Goal: Task Accomplishment & Management: Complete application form

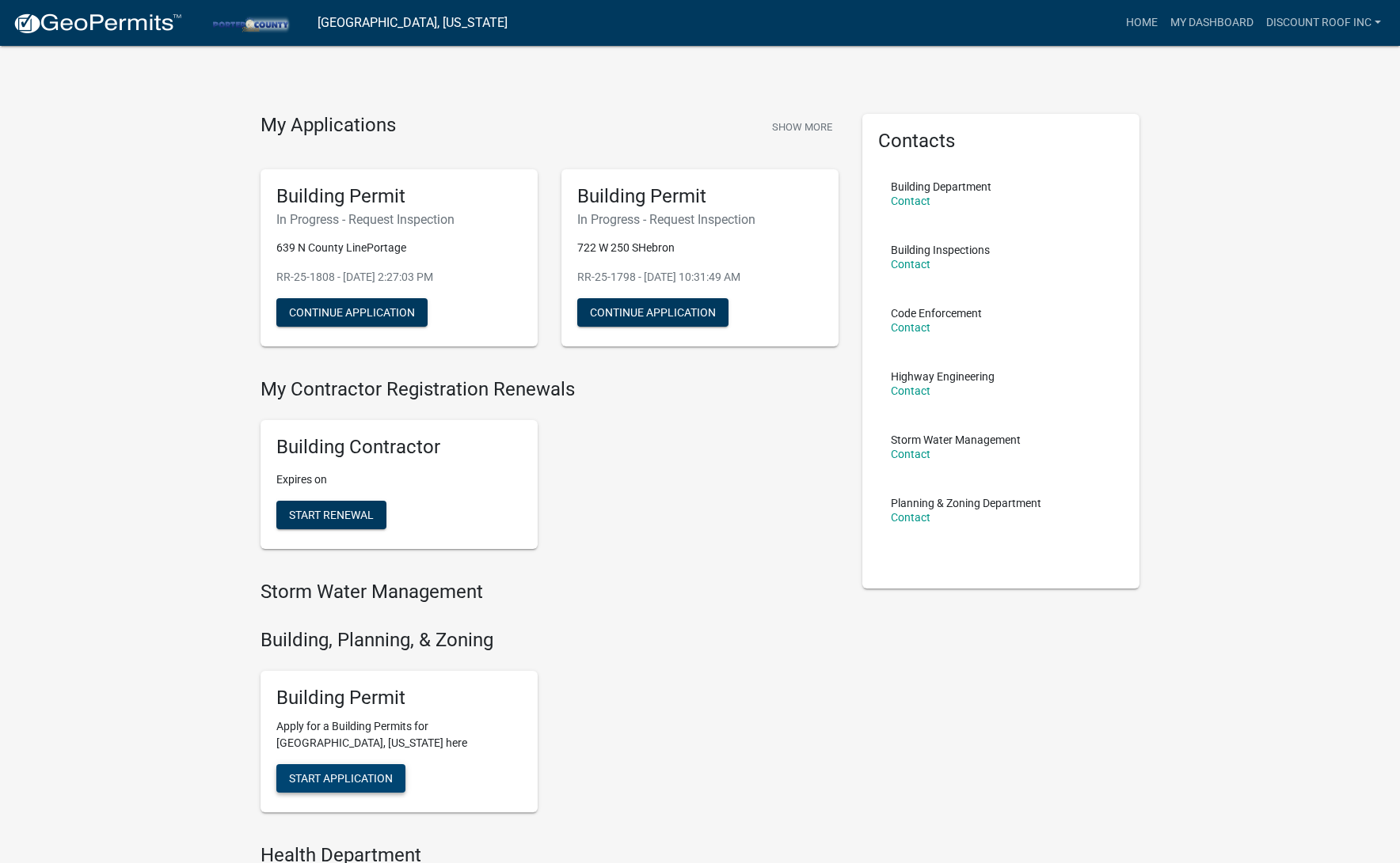
click at [358, 774] on span "Start Application" at bounding box center [341, 779] width 103 height 13
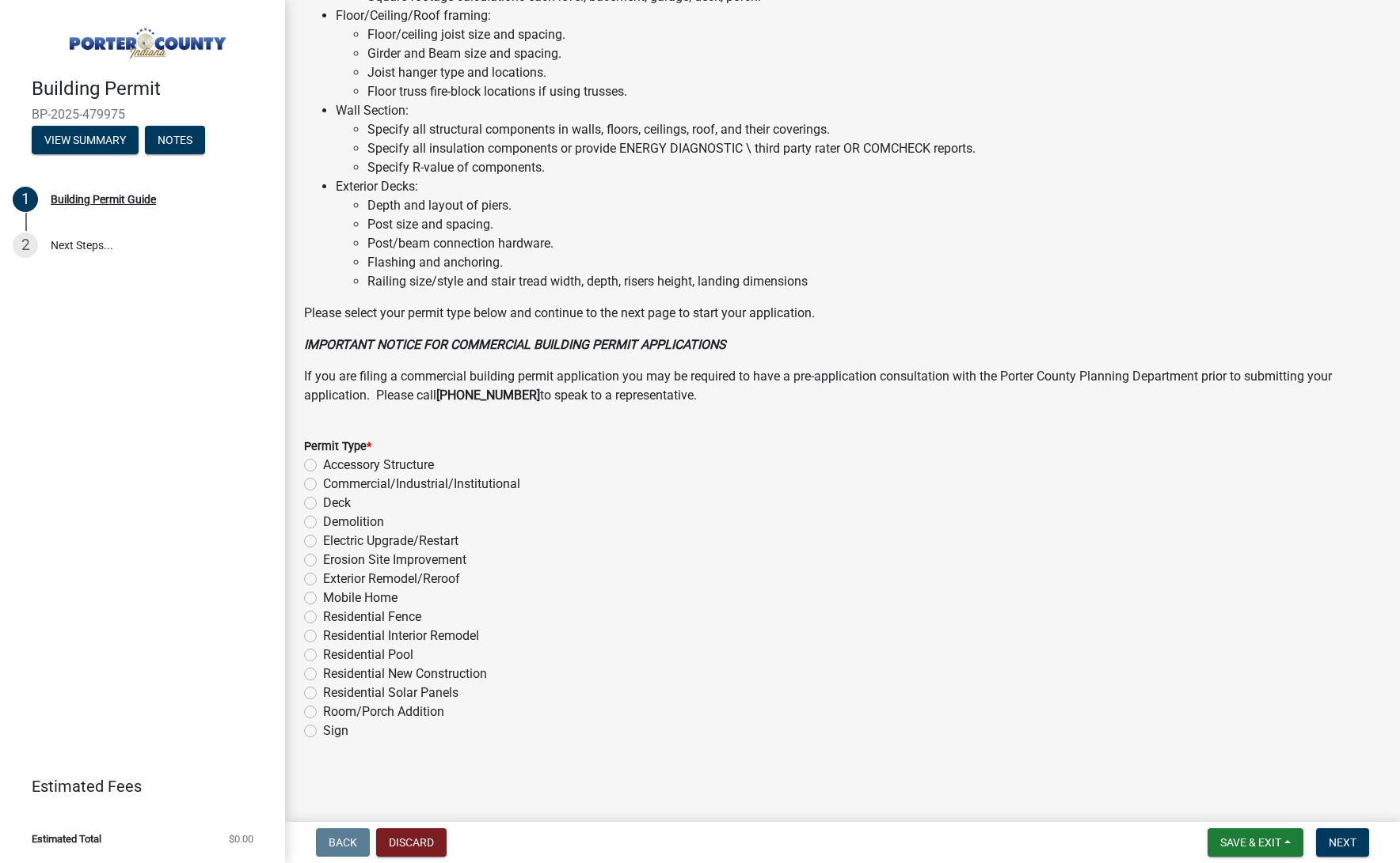
scroll to position [944, 0]
click at [425, 581] on label "Exterior Remodel/Reroof" at bounding box center [392, 580] width 137 height 19
click at [333, 581] on input "Exterior Remodel/Reroof" at bounding box center [328, 575] width 10 height 10
radio input "true"
click at [1346, 840] on span "Next" at bounding box center [1343, 843] width 28 height 13
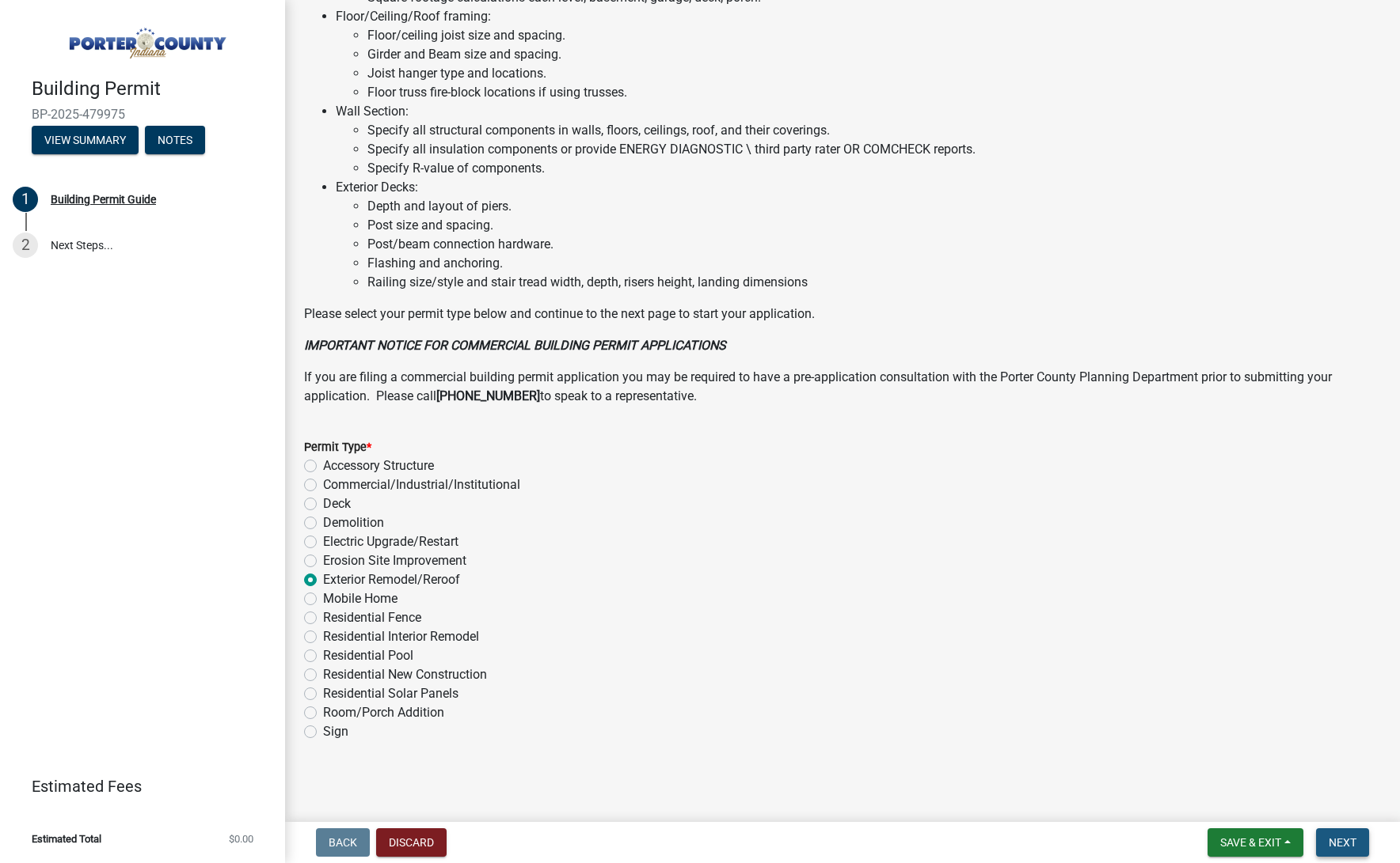
scroll to position [0, 0]
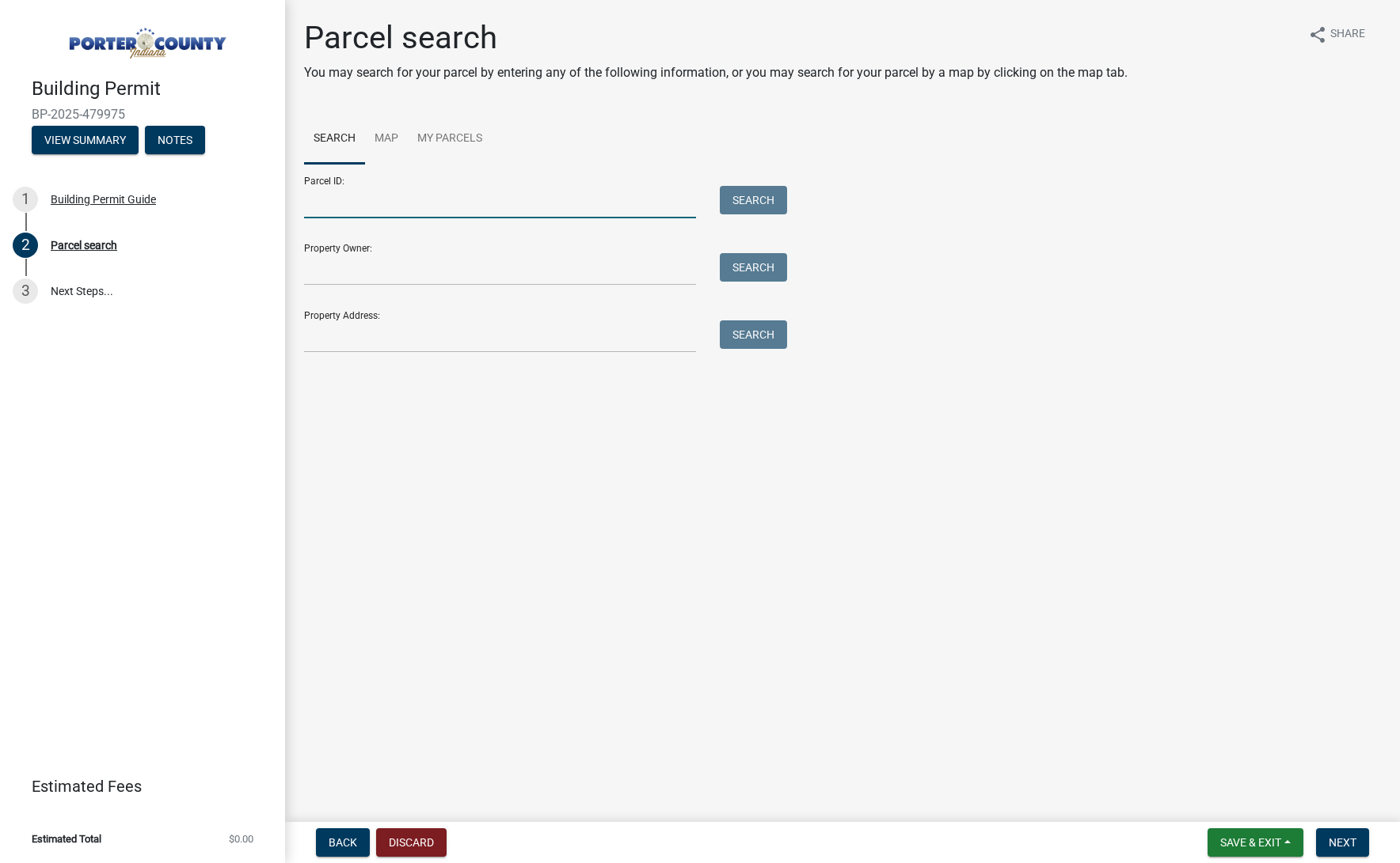
click at [358, 192] on input "Parcel ID:" at bounding box center [500, 201] width 392 height 32
paste input "64-09-05-327-029.000-019"
type input "64-09-05-327-029.000-019"
click at [766, 192] on button "Search" at bounding box center [753, 199] width 67 height 29
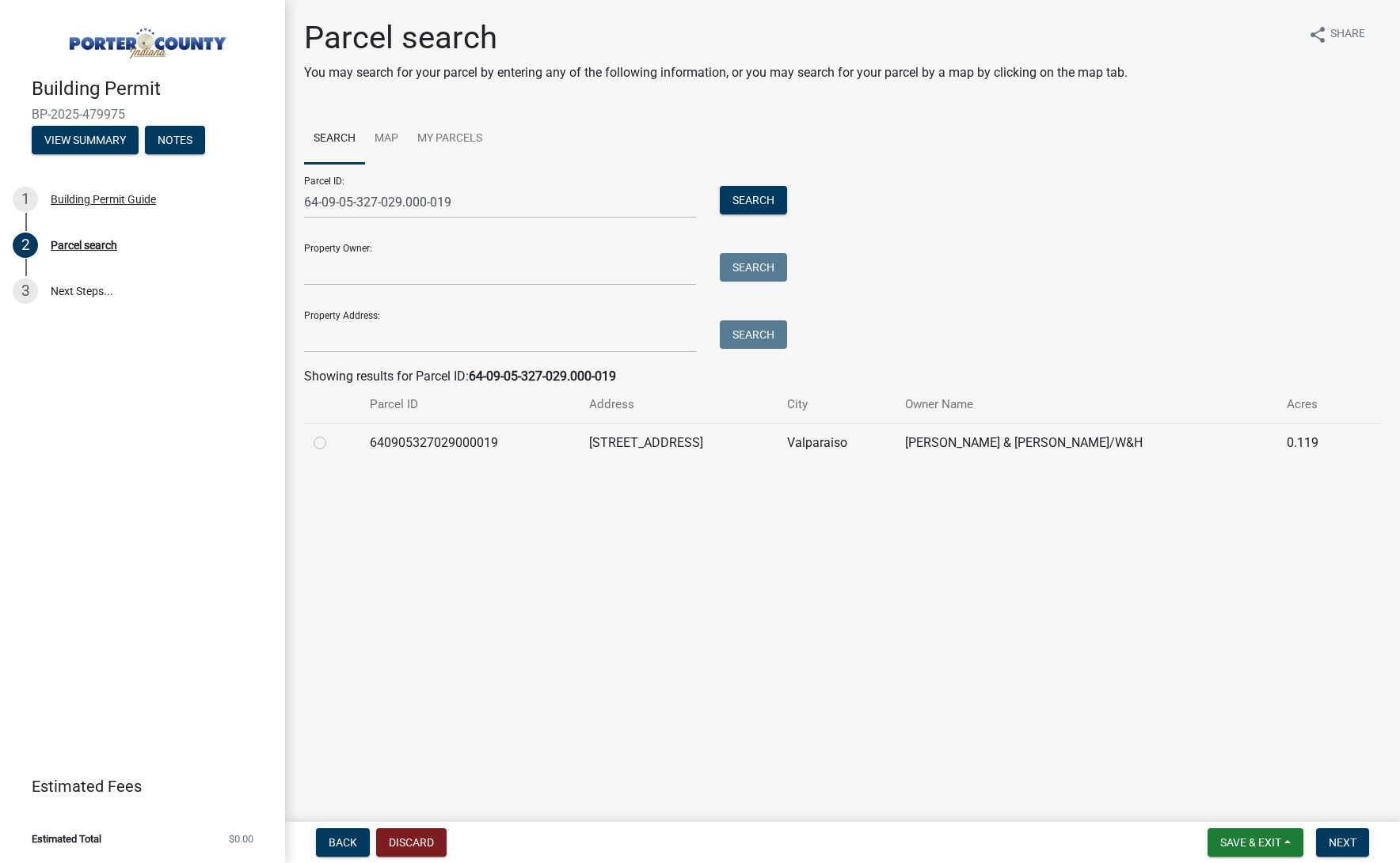
click at [332, 434] on label at bounding box center [332, 434] width 0 height 0
click at [332, 444] on input "radio" at bounding box center [337, 438] width 10 height 10
radio input "true"
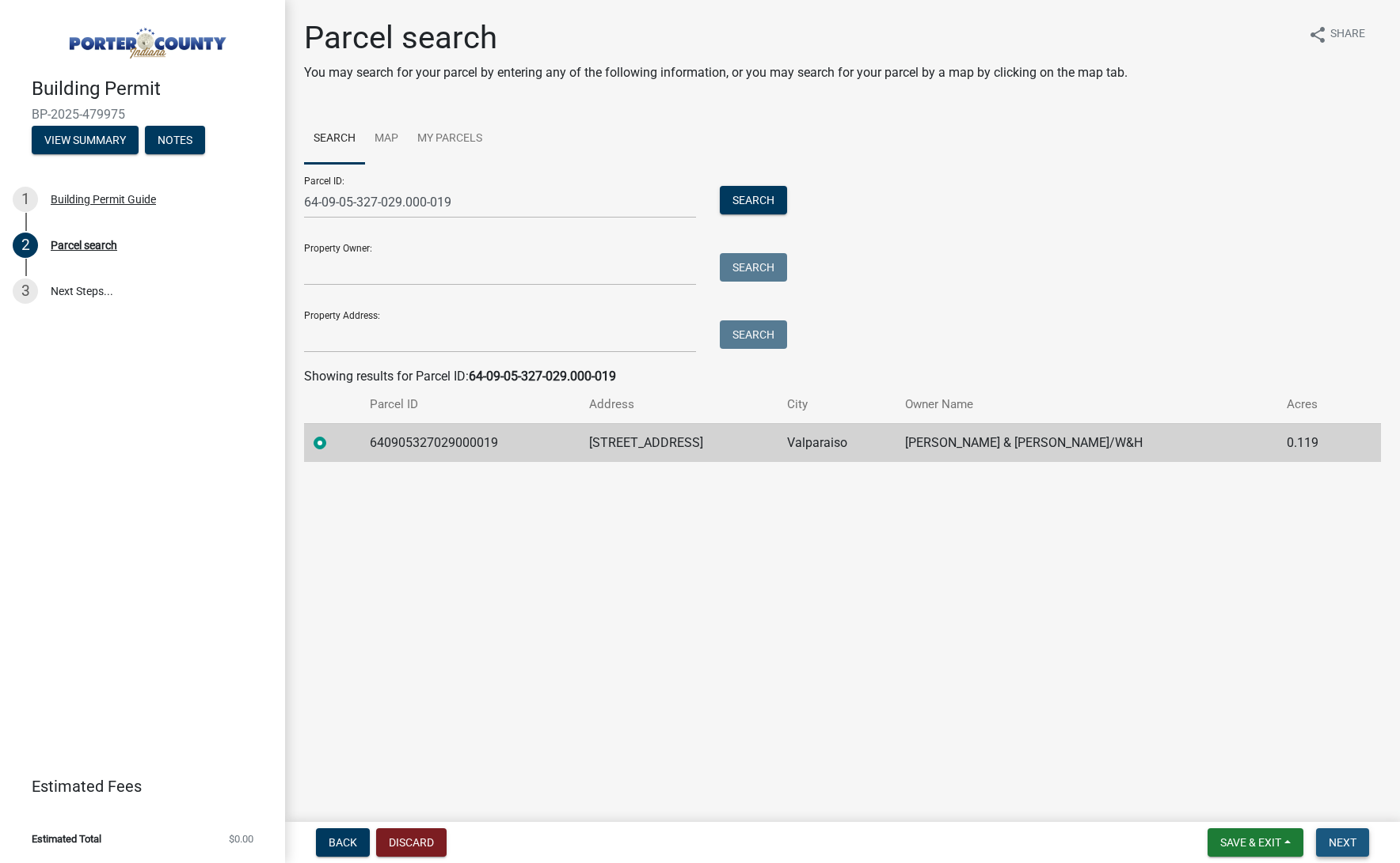
click at [1336, 848] on span "Next" at bounding box center [1343, 843] width 28 height 13
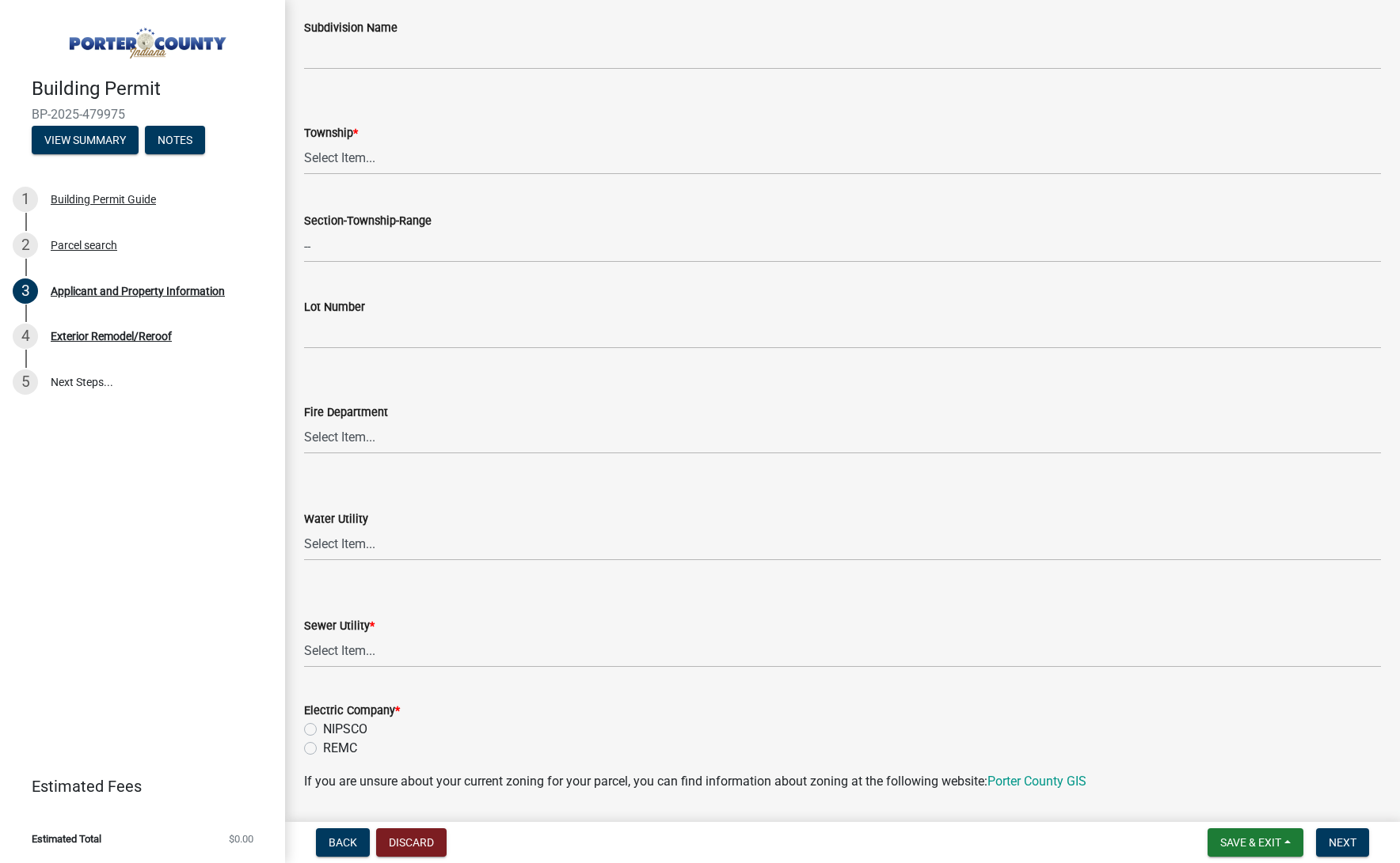
scroll to position [651, 0]
select select "4e6cbcac-7d48-4f78-b019-902ed53214cd"
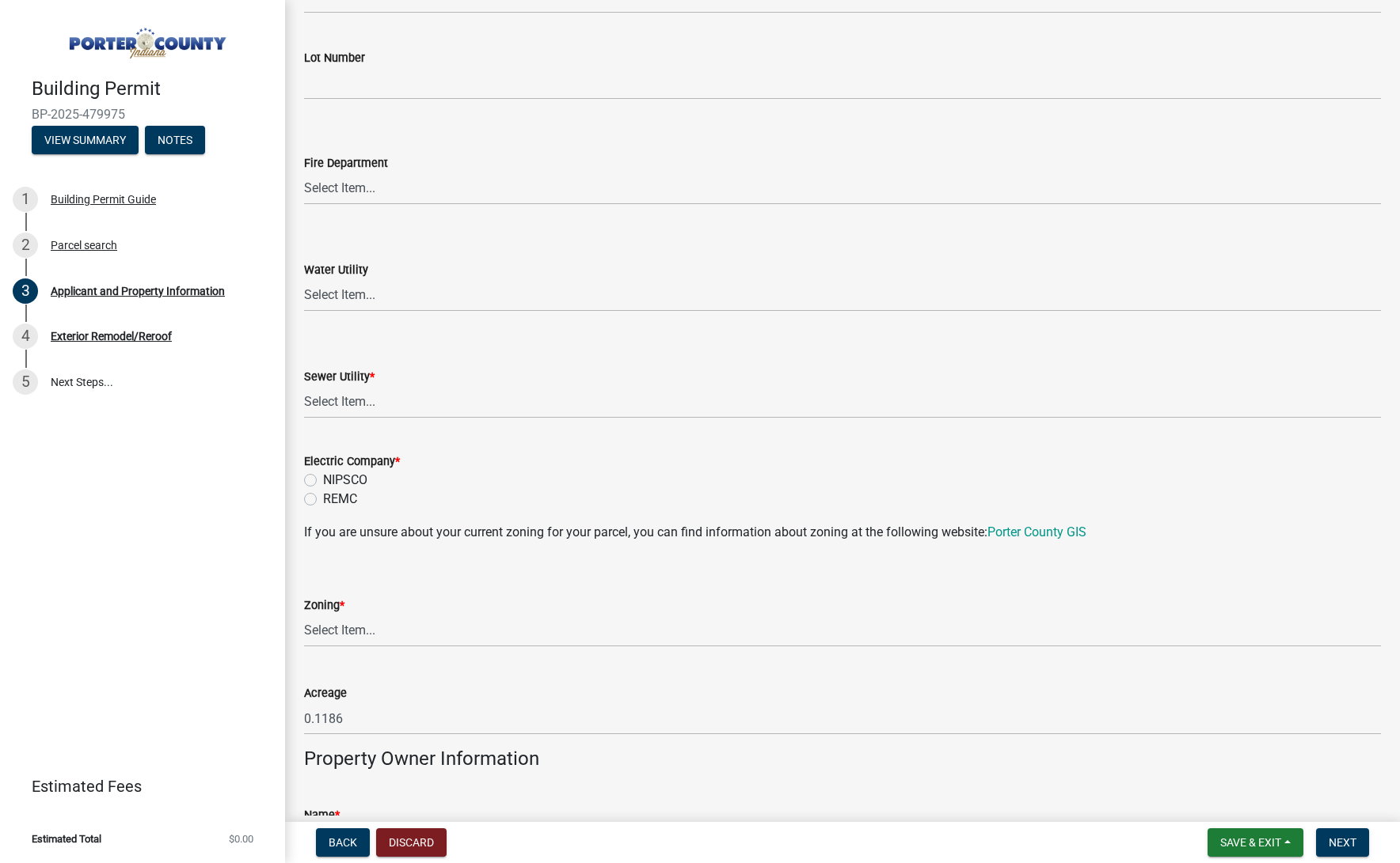
scroll to position [900, 0]
select select "0ba2db78-5dbf-43b9-a42c-6cccc1e5ba15"
click at [349, 475] on label "NIPSCO" at bounding box center [345, 477] width 44 height 19
click at [333, 475] on input "NIPSCO" at bounding box center [328, 473] width 10 height 10
radio input "true"
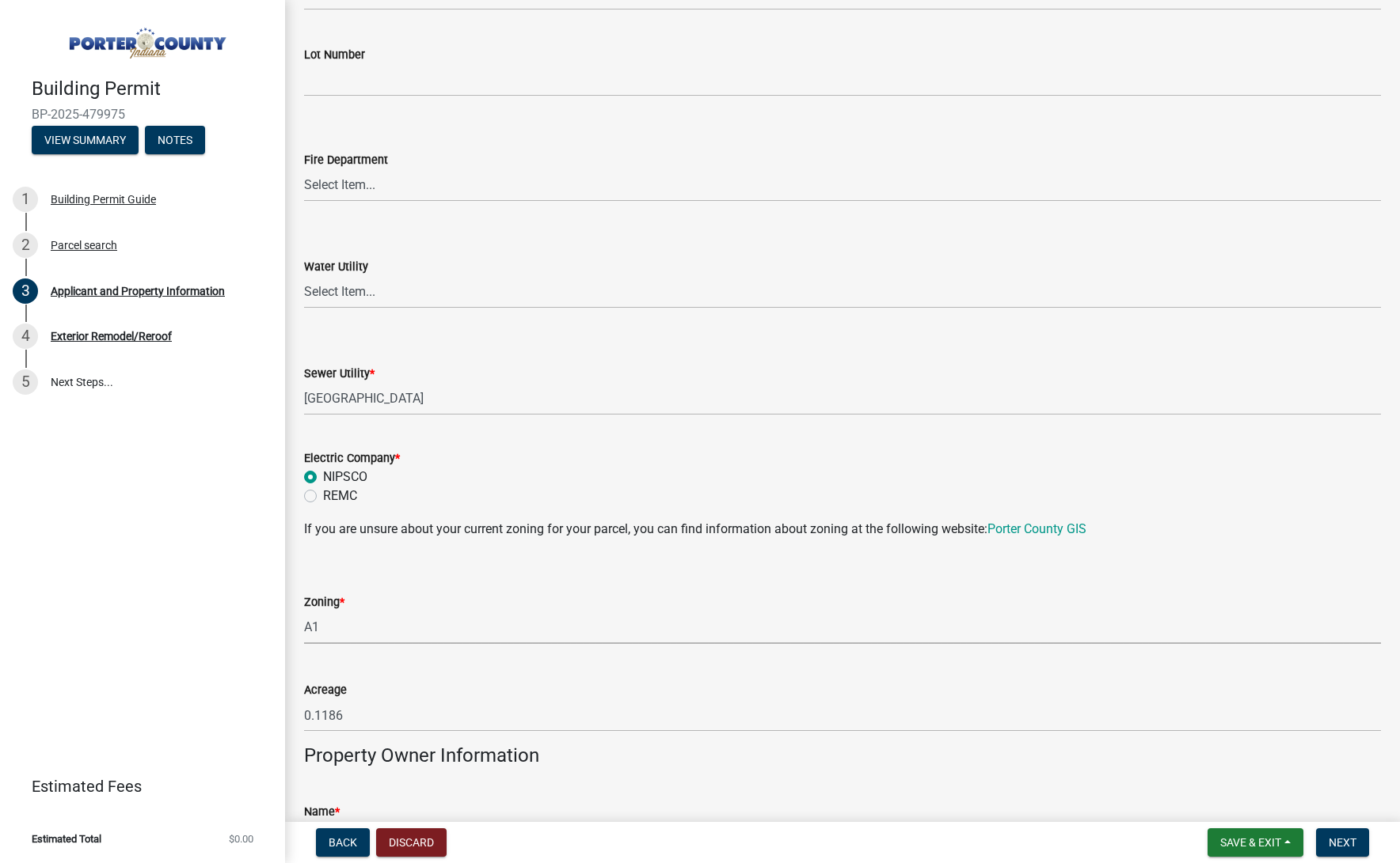
select select "271bd504-2c49-4a3f-937e-0db1d3436bac"
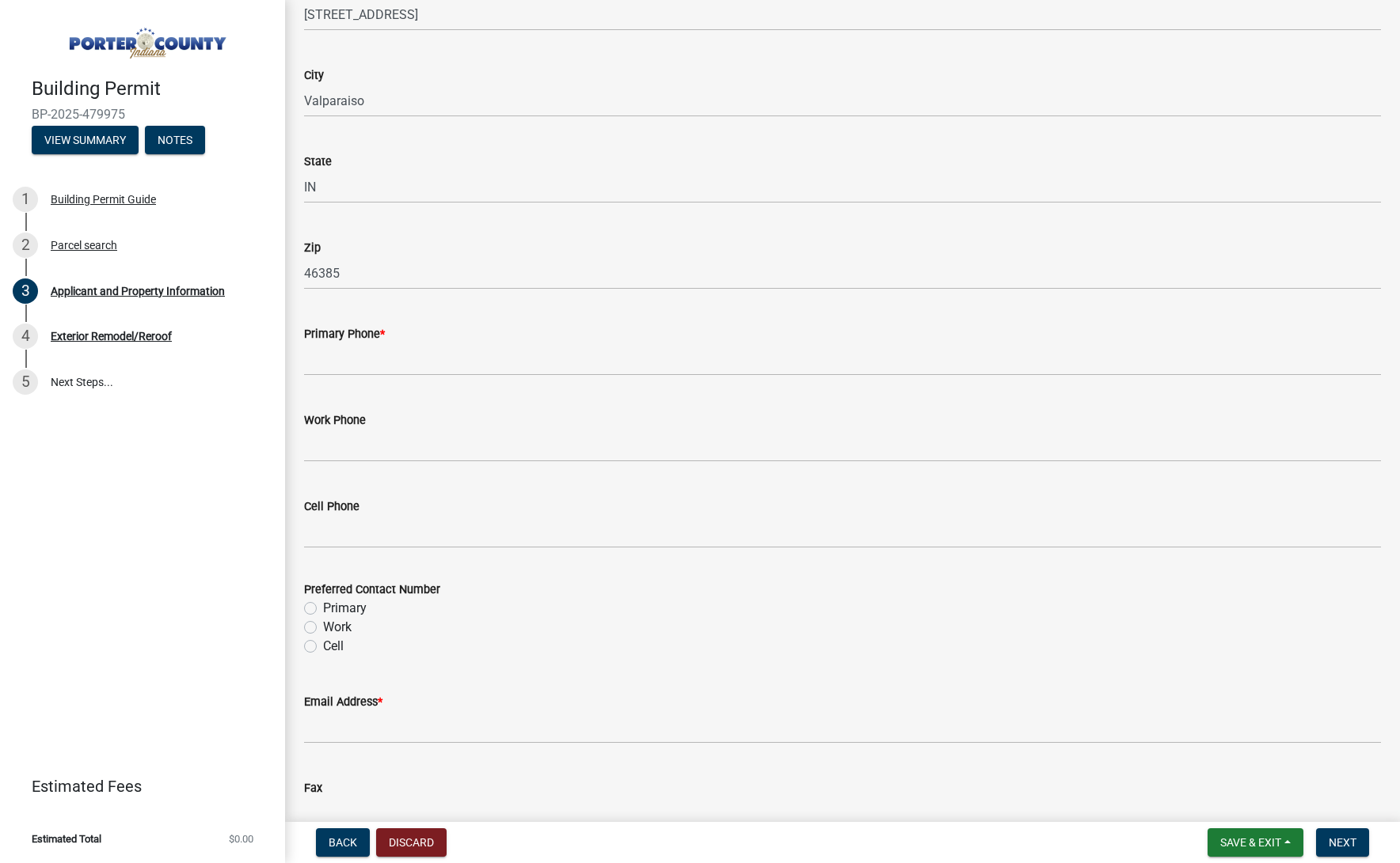
scroll to position [1816, 0]
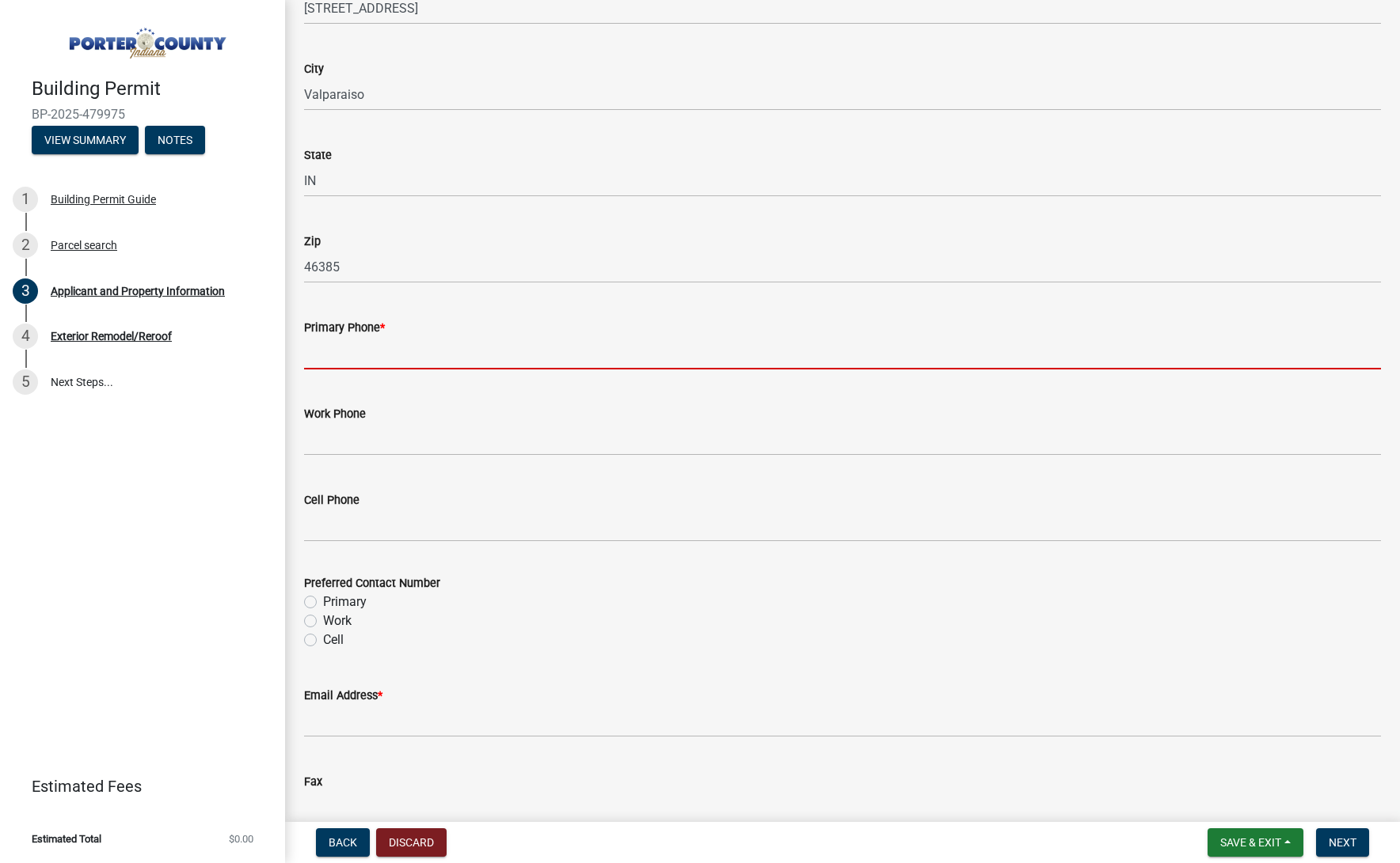
click at [408, 342] on input "Primary Phone *" at bounding box center [842, 353] width 1077 height 32
paste input "[PHONE_NUMBER]"
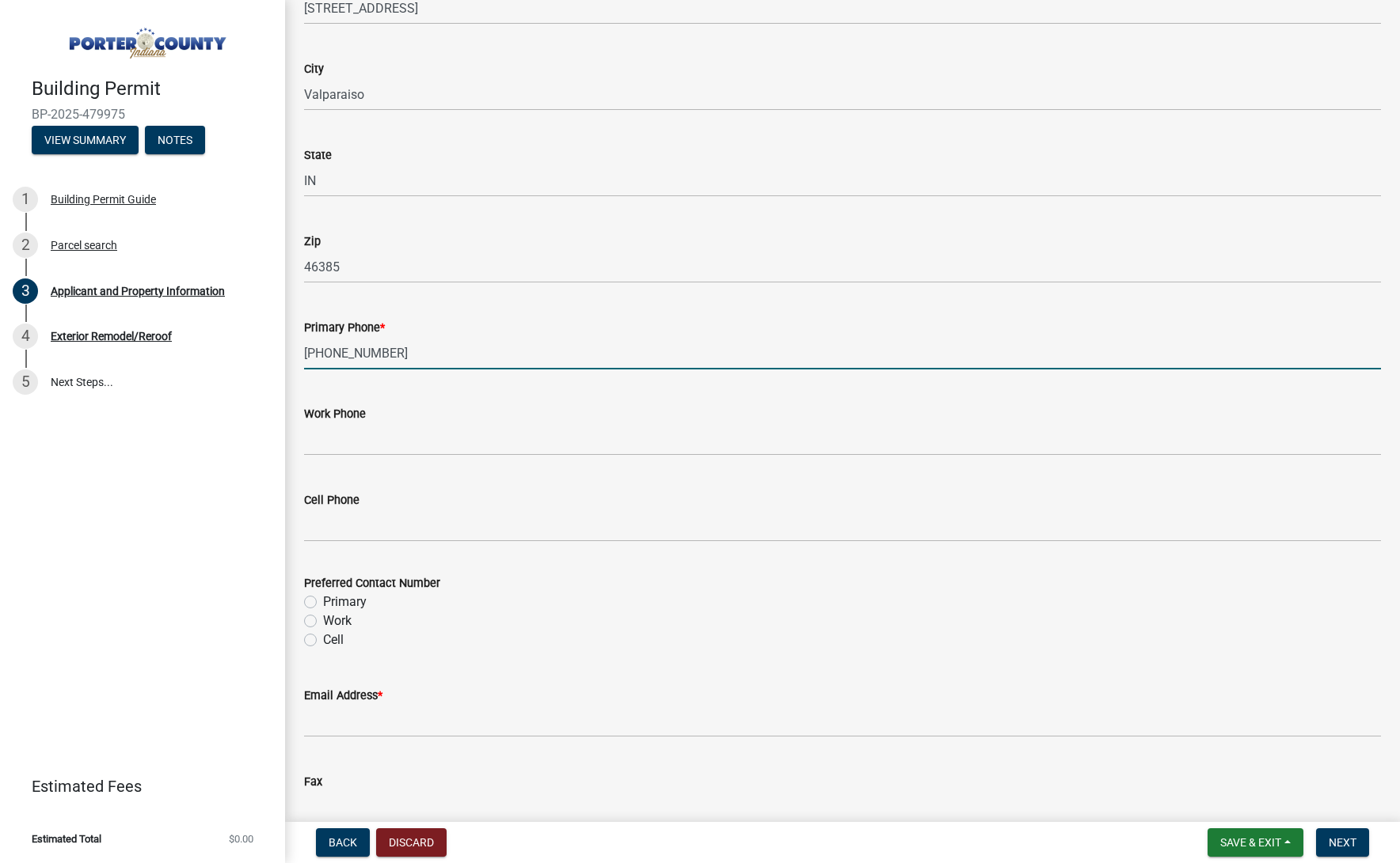
type input "[PHONE_NUMBER]"
click at [350, 603] on label "Primary" at bounding box center [344, 602] width 43 height 19
click at [333, 603] on input "Primary" at bounding box center [328, 597] width 10 height 10
radio input "true"
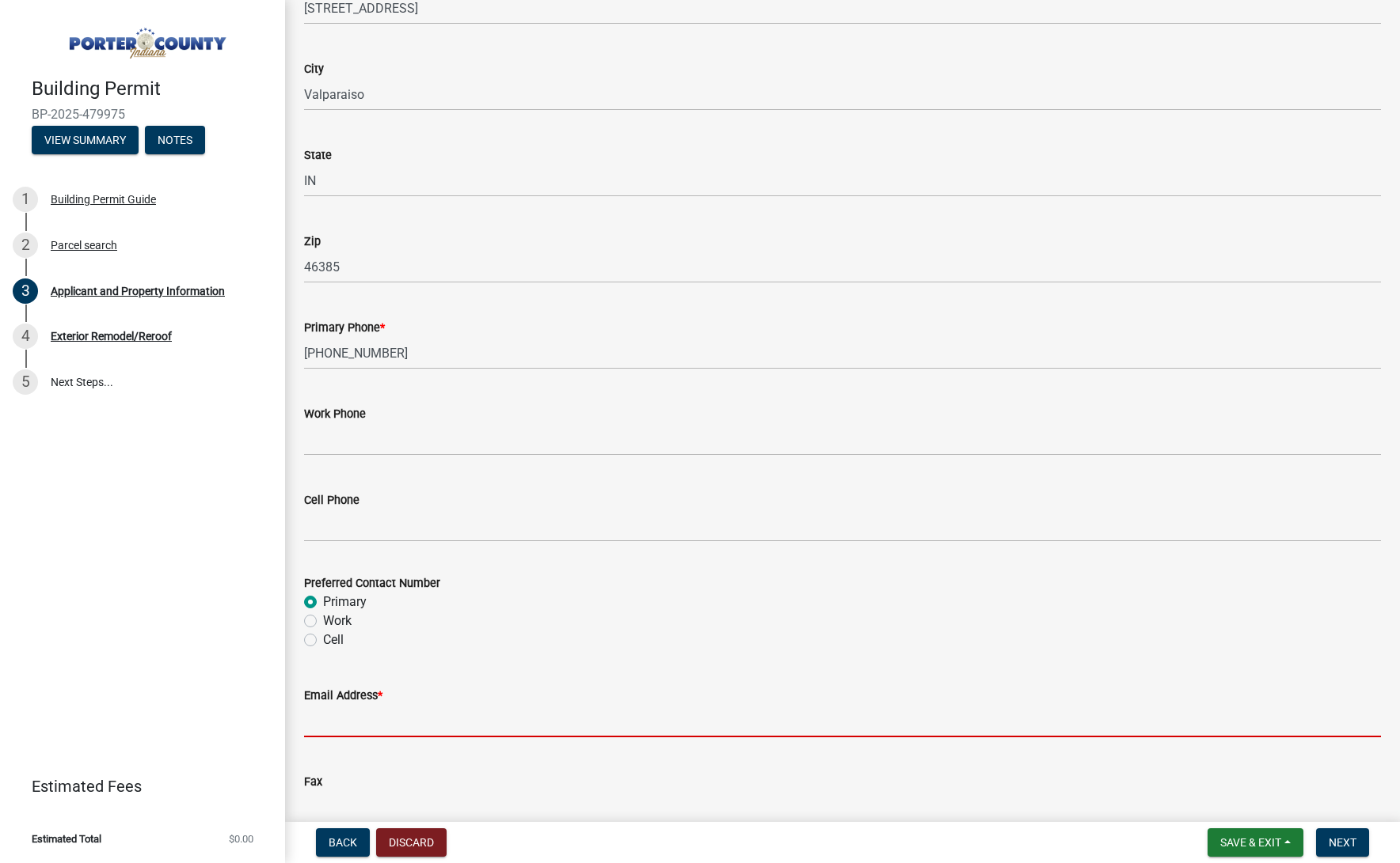
click at [381, 708] on input "Email Address *" at bounding box center [842, 721] width 1077 height 32
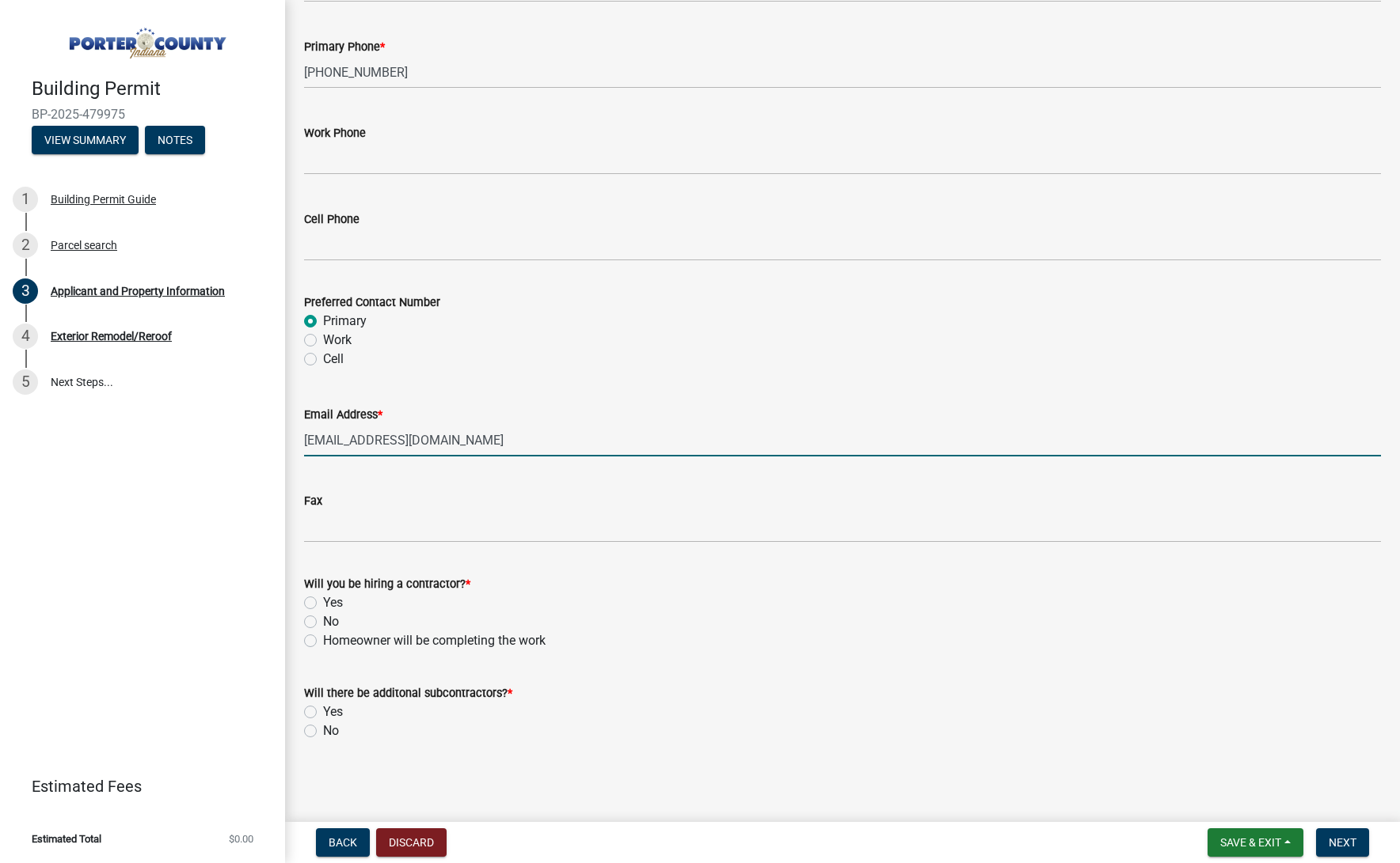
scroll to position [2096, 0]
type input "[EMAIL_ADDRESS][DOMAIN_NAME]"
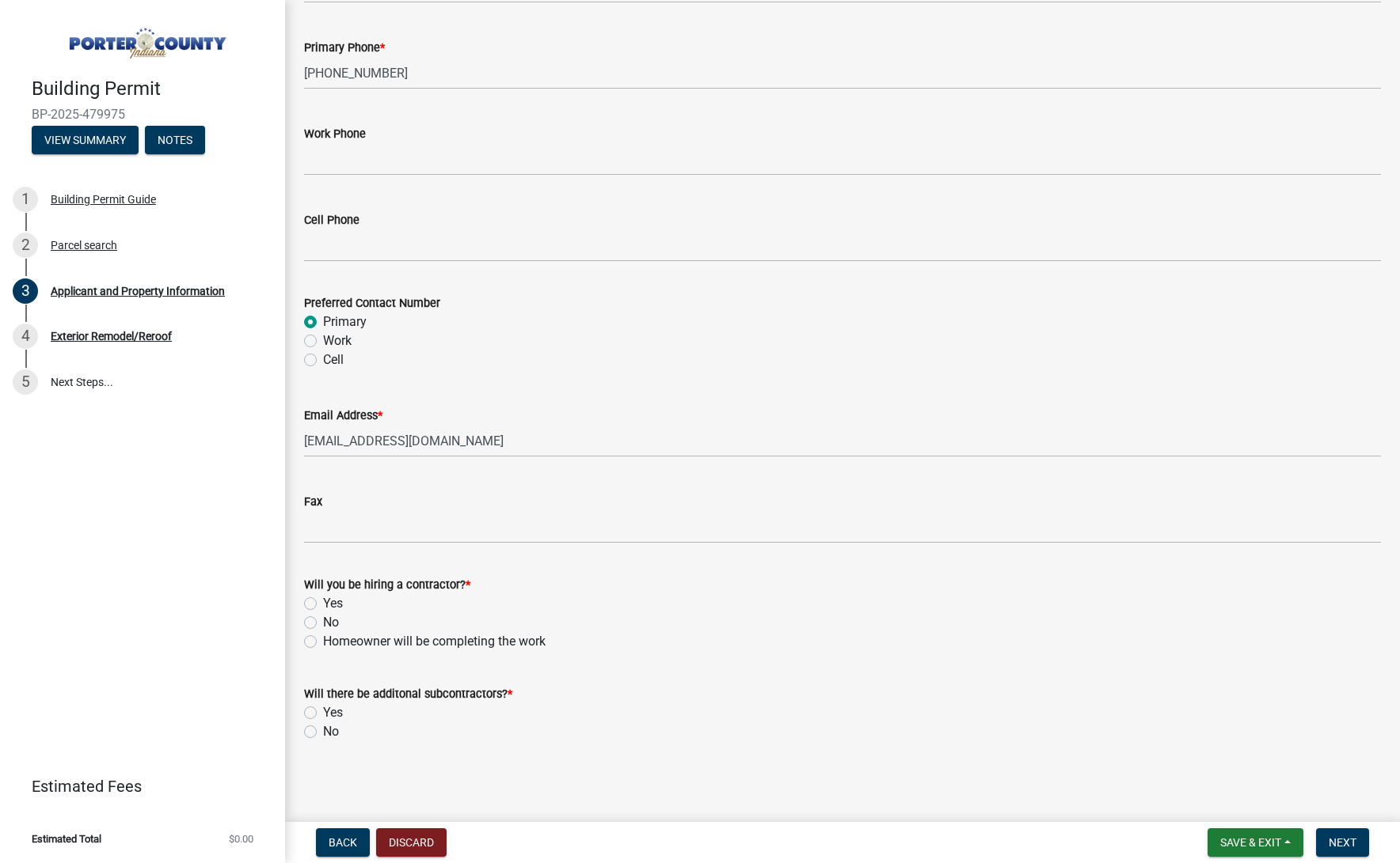
click at [340, 600] on label "Yes" at bounding box center [332, 604] width 19 height 19
click at [333, 600] on input "Yes" at bounding box center [328, 599] width 10 height 10
radio input "true"
click at [333, 735] on label "No" at bounding box center [331, 732] width 16 height 19
click at [333, 733] on input "No" at bounding box center [328, 727] width 10 height 10
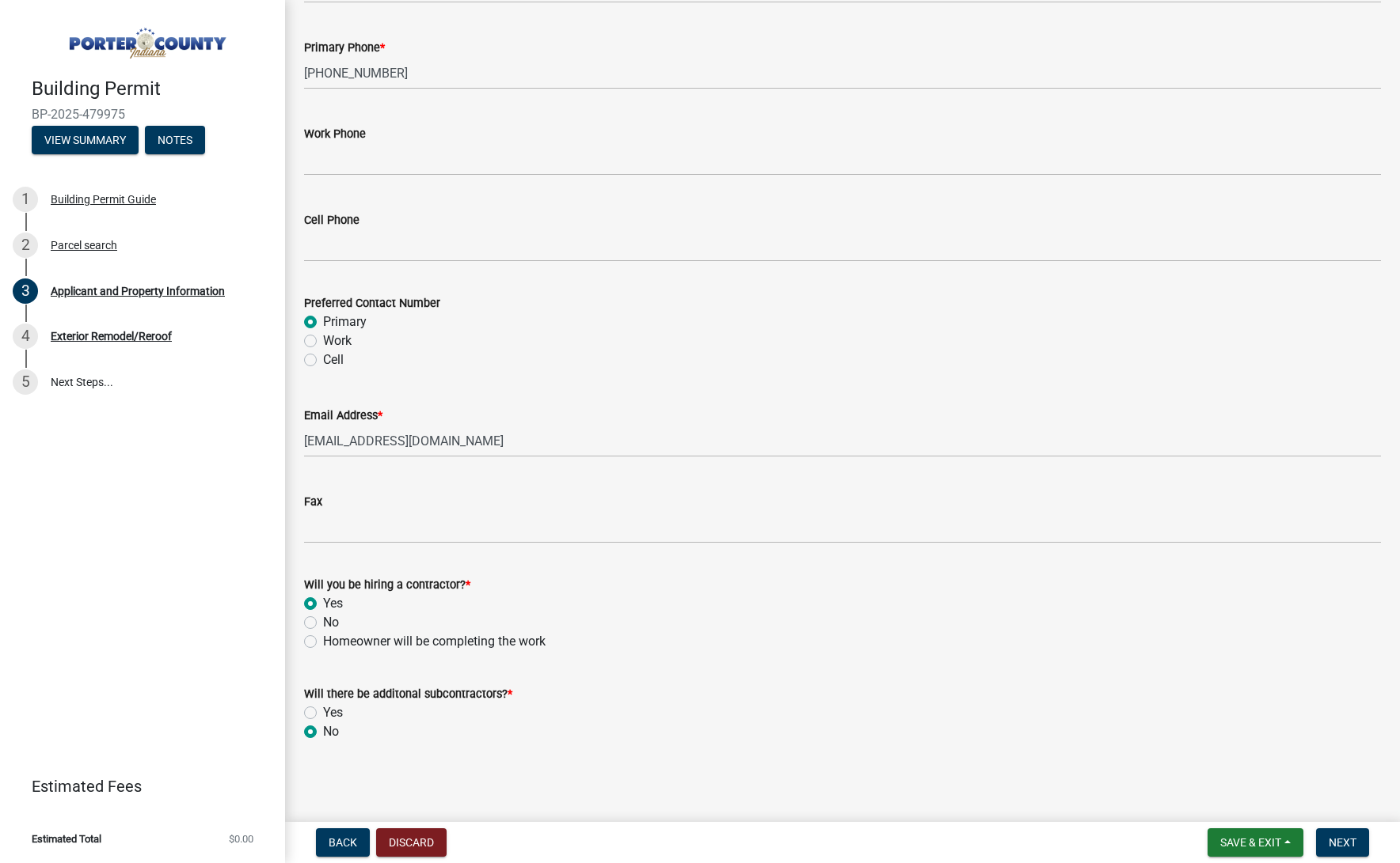
radio input "true"
click at [1364, 836] on button "Next" at bounding box center [1342, 843] width 53 height 29
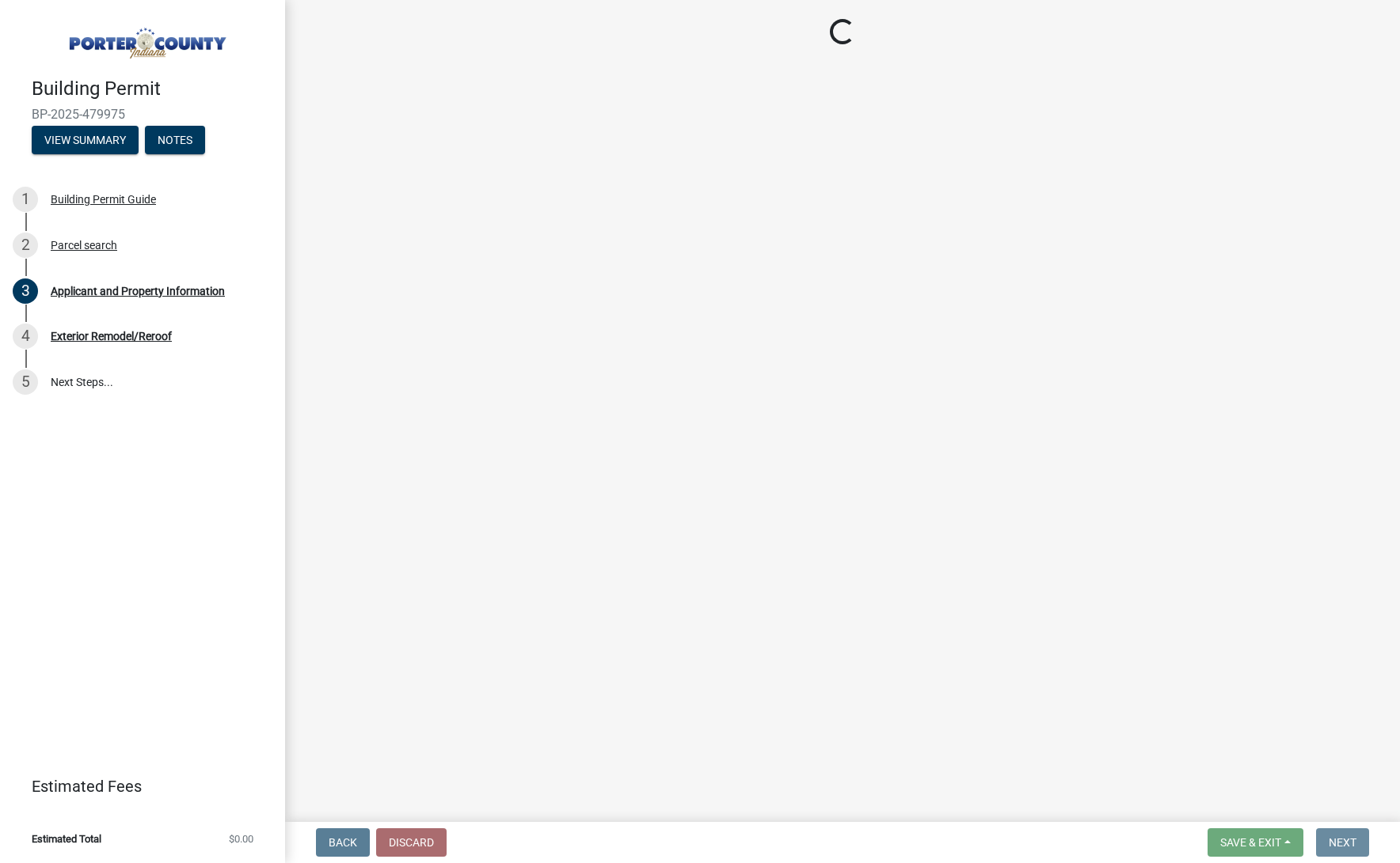
scroll to position [0, 0]
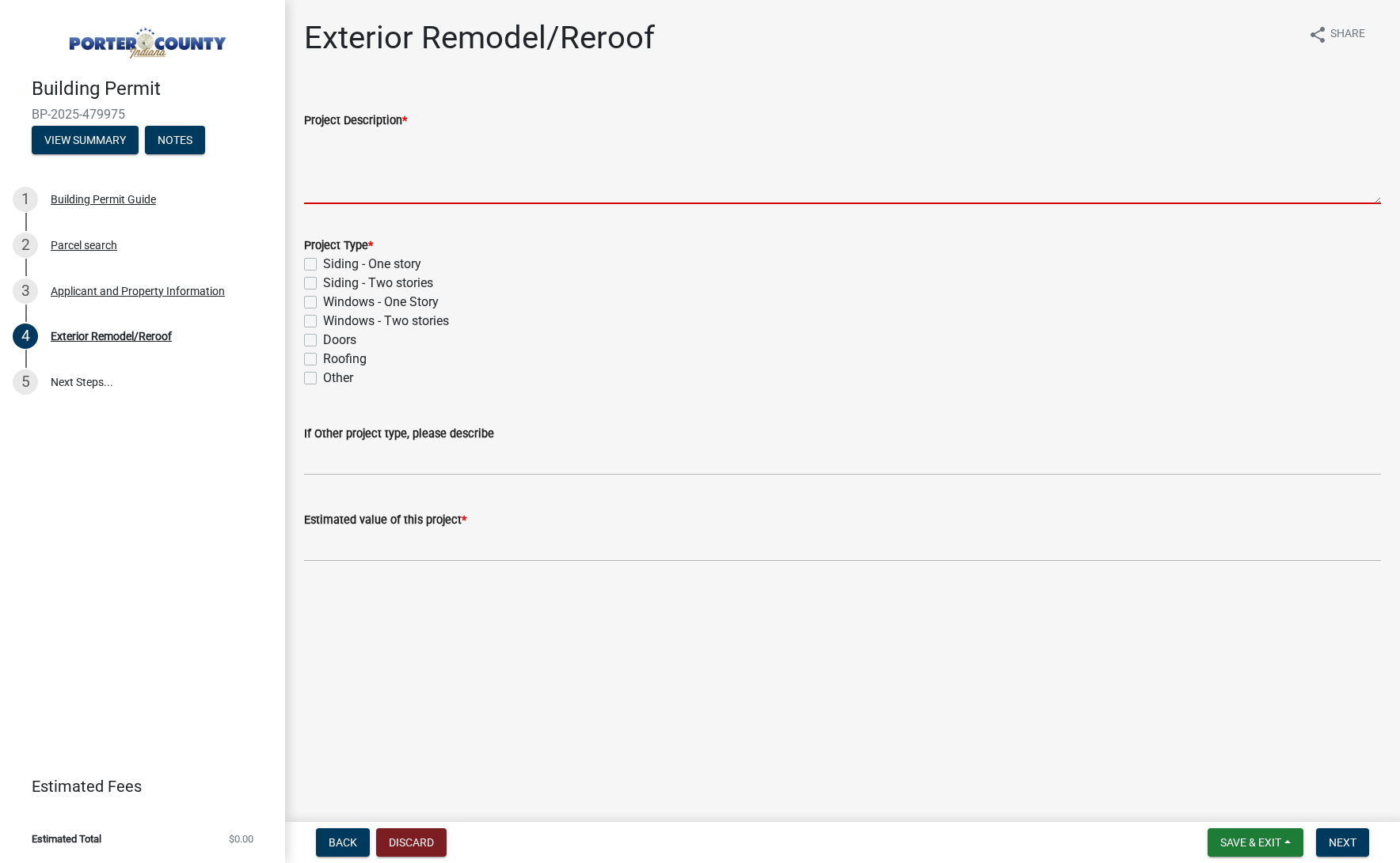
click at [386, 173] on textarea "Project Description *" at bounding box center [842, 167] width 1077 height 75
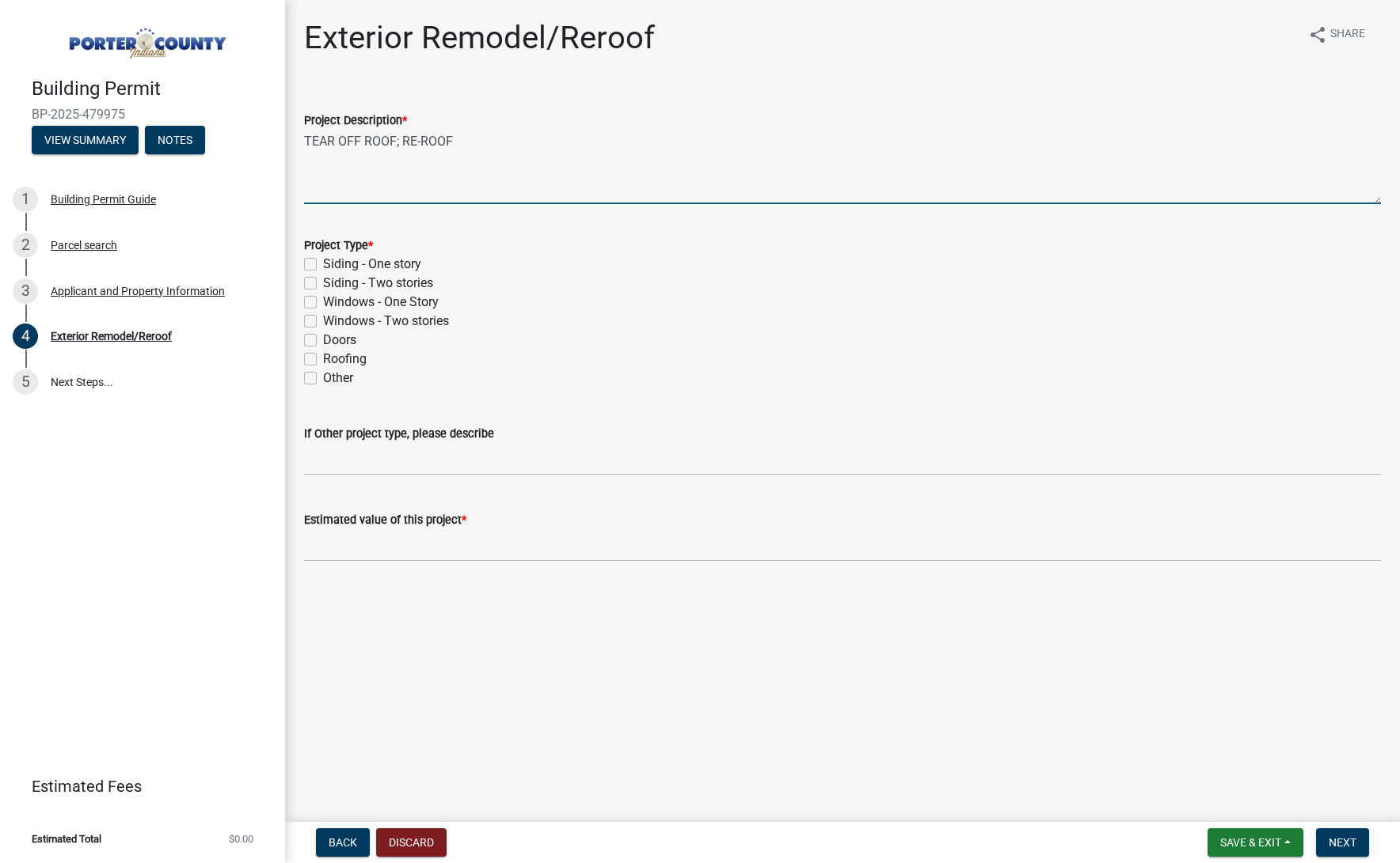
type textarea "TEAR OFF ROOF; RE-ROOF"
click at [348, 355] on label "Roofing" at bounding box center [344, 359] width 43 height 19
click at [333, 355] on input "Roofing" at bounding box center [328, 354] width 10 height 10
checkbox input "true"
checkbox input "false"
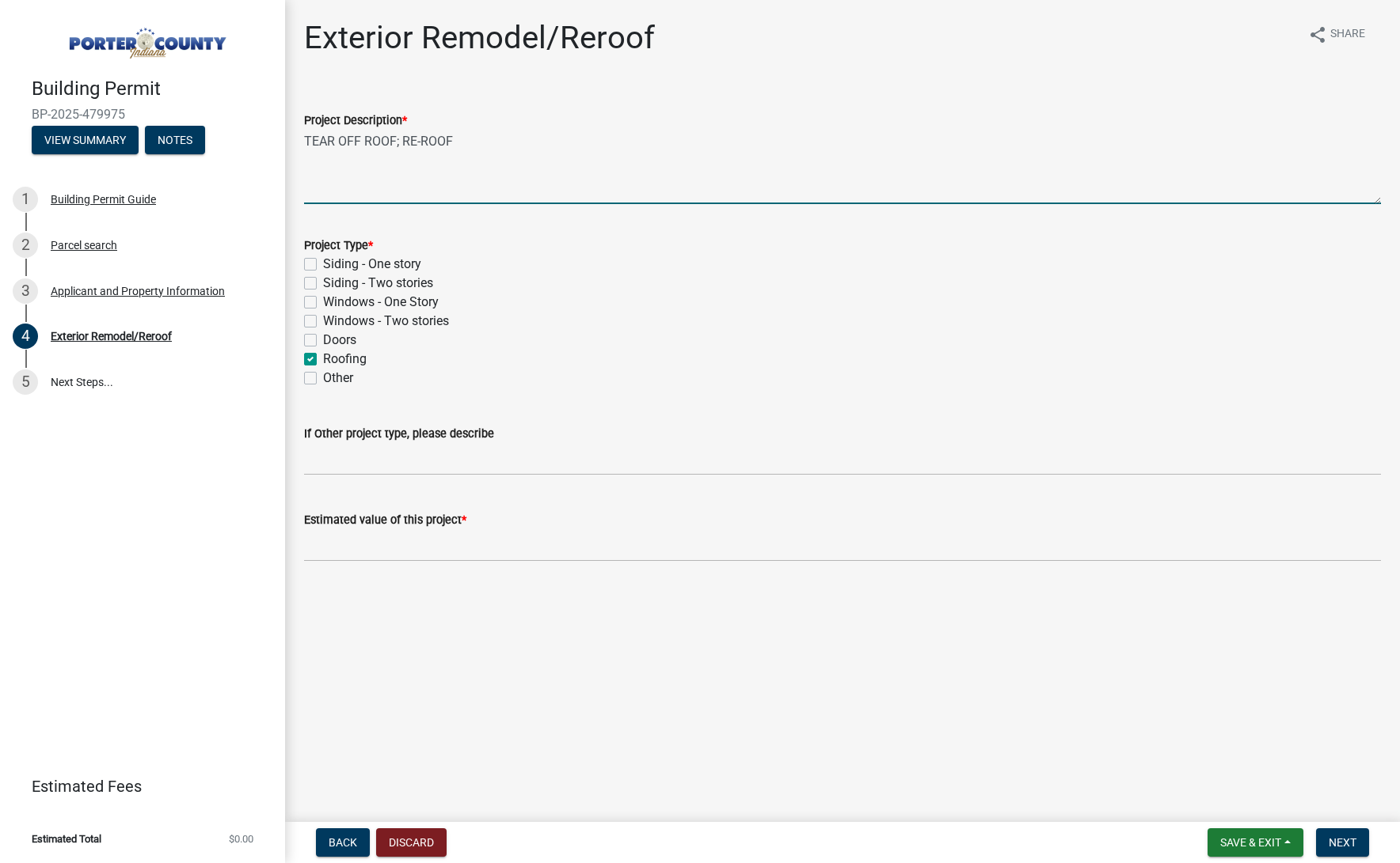
checkbox input "false"
checkbox input "true"
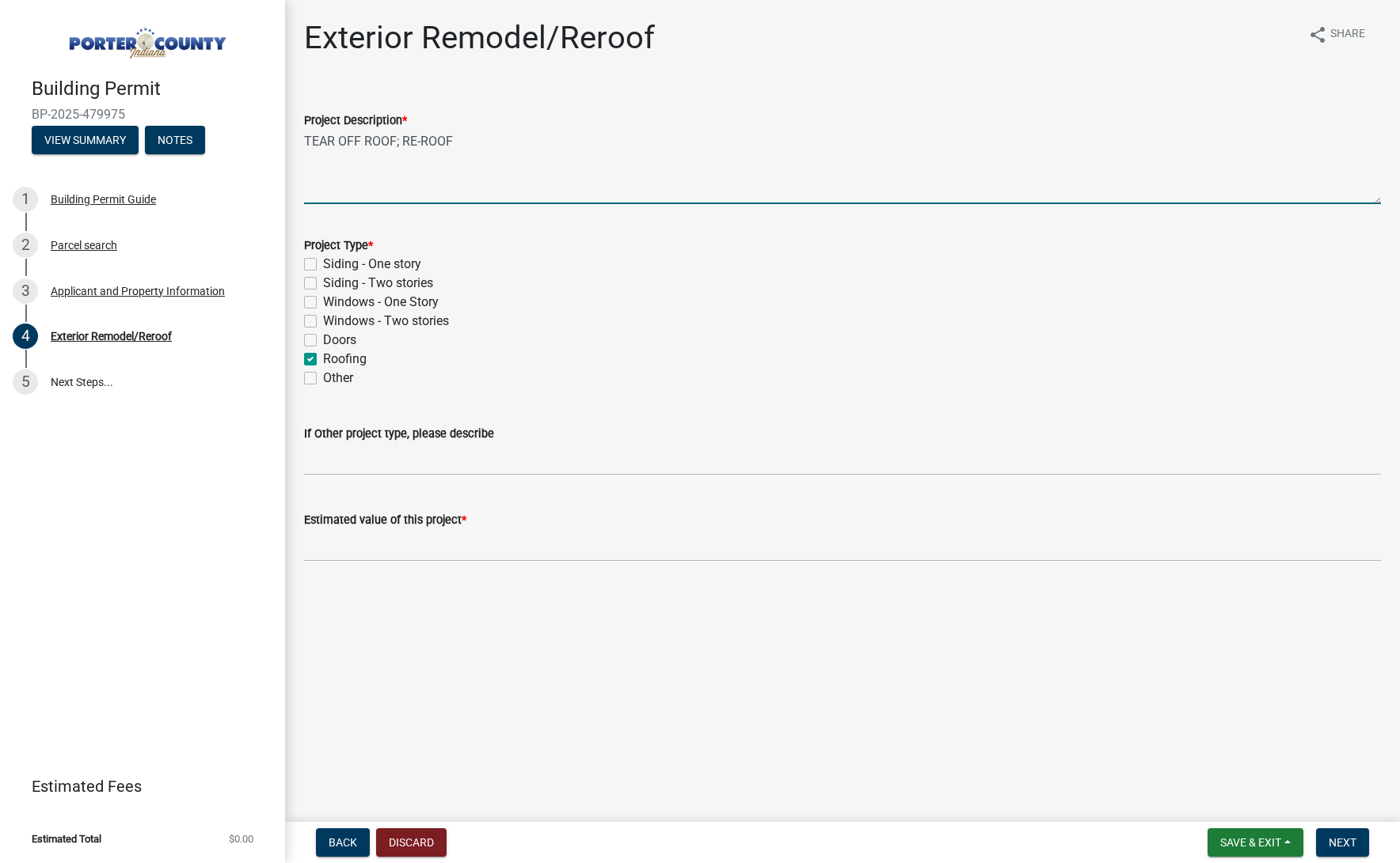
checkbox input "false"
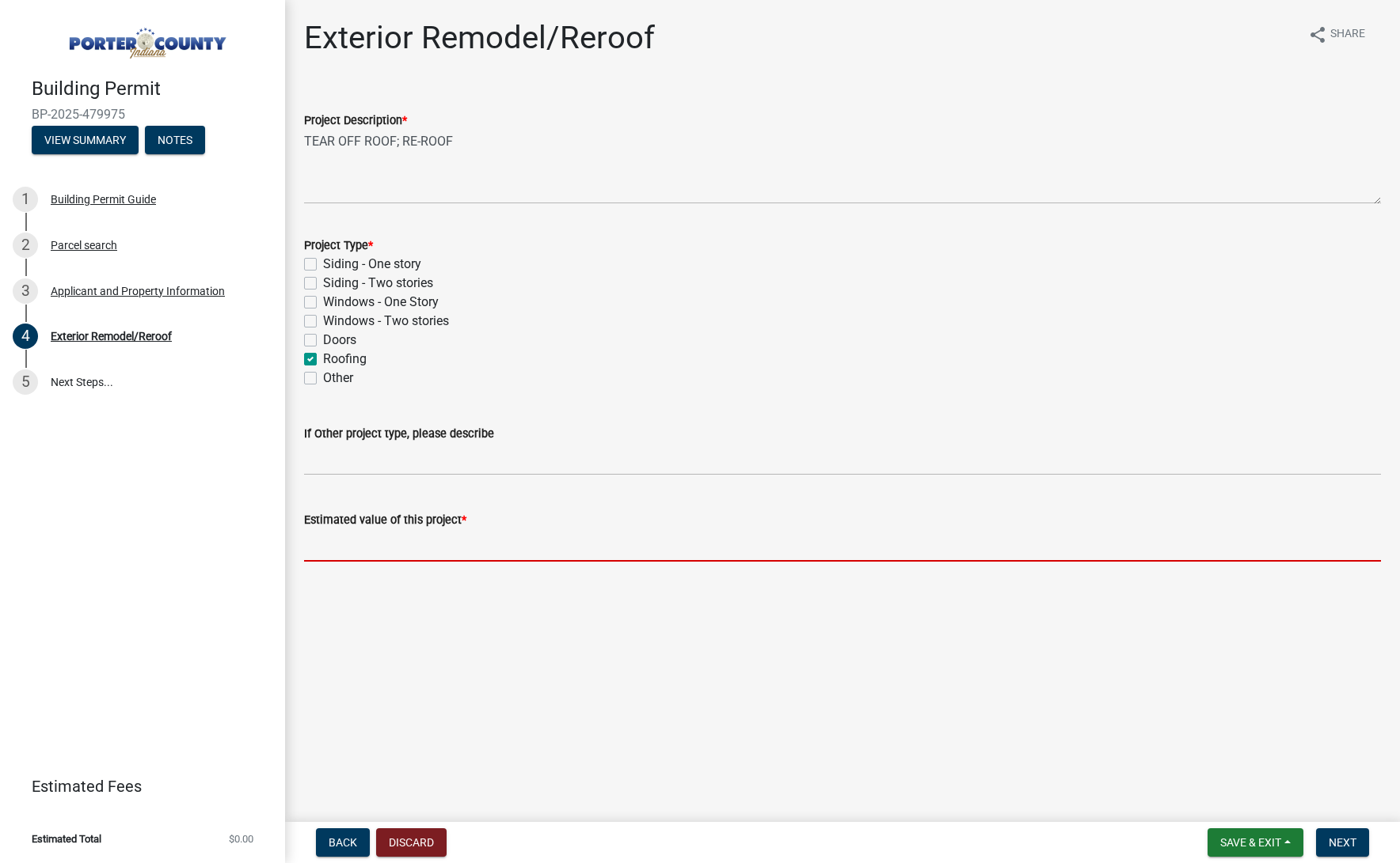
click at [491, 544] on input "text" at bounding box center [842, 545] width 1077 height 32
paste input "35,362.21"
type input "35362.21"
click at [1359, 846] on button "Next" at bounding box center [1342, 843] width 53 height 29
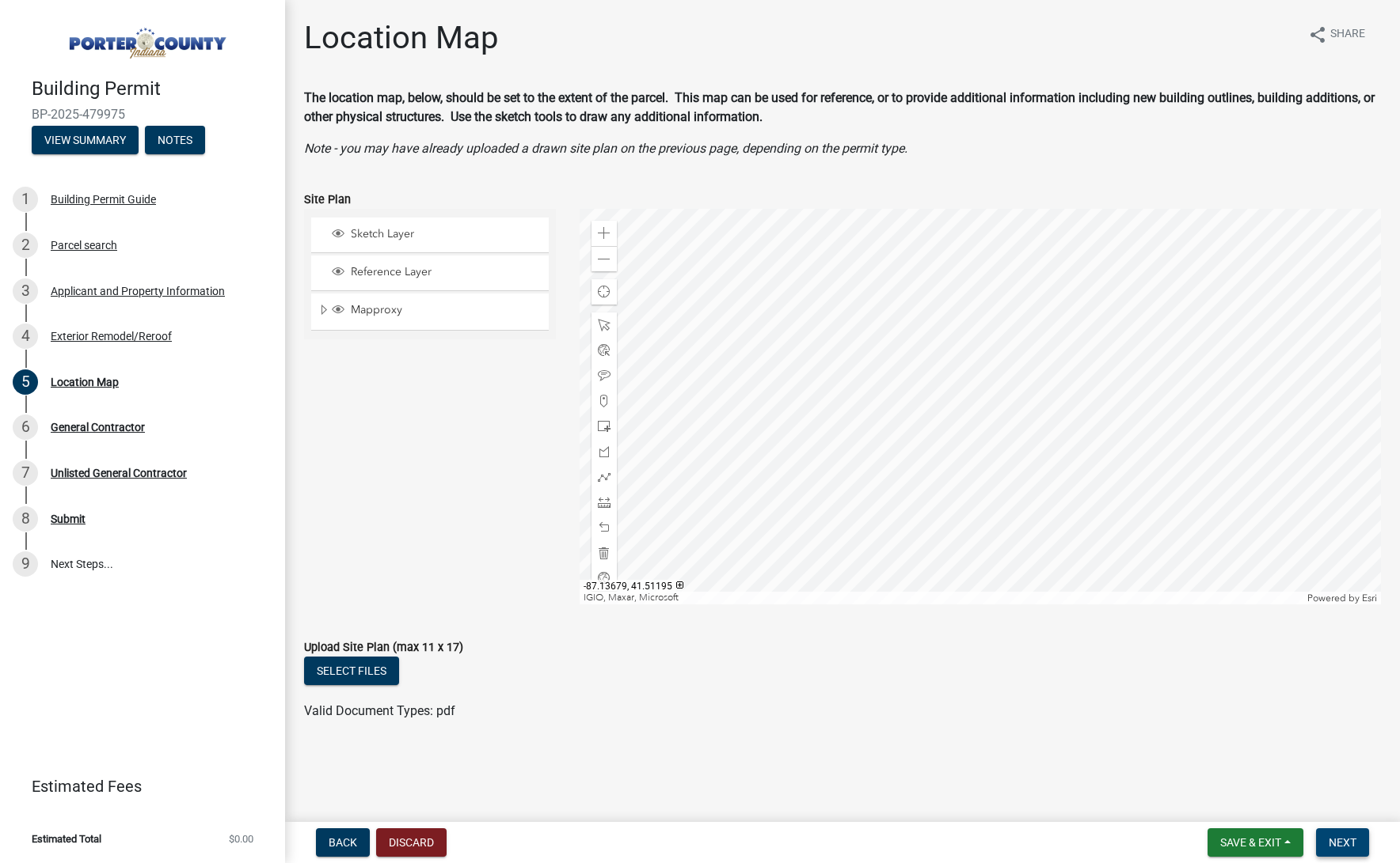
click at [1366, 846] on button "Next" at bounding box center [1342, 843] width 53 height 29
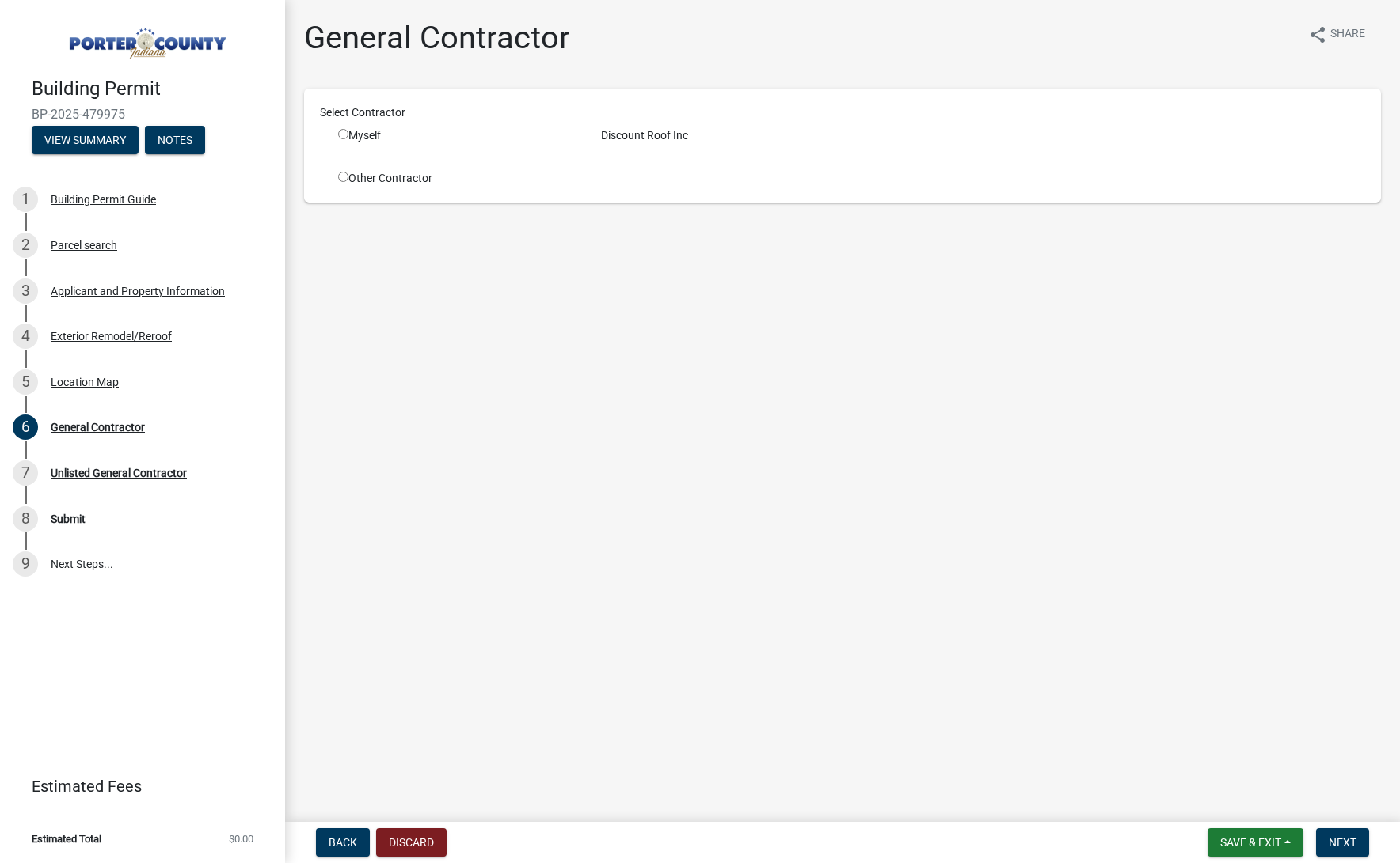
click at [340, 136] on input "radio" at bounding box center [343, 134] width 10 height 10
radio input "true"
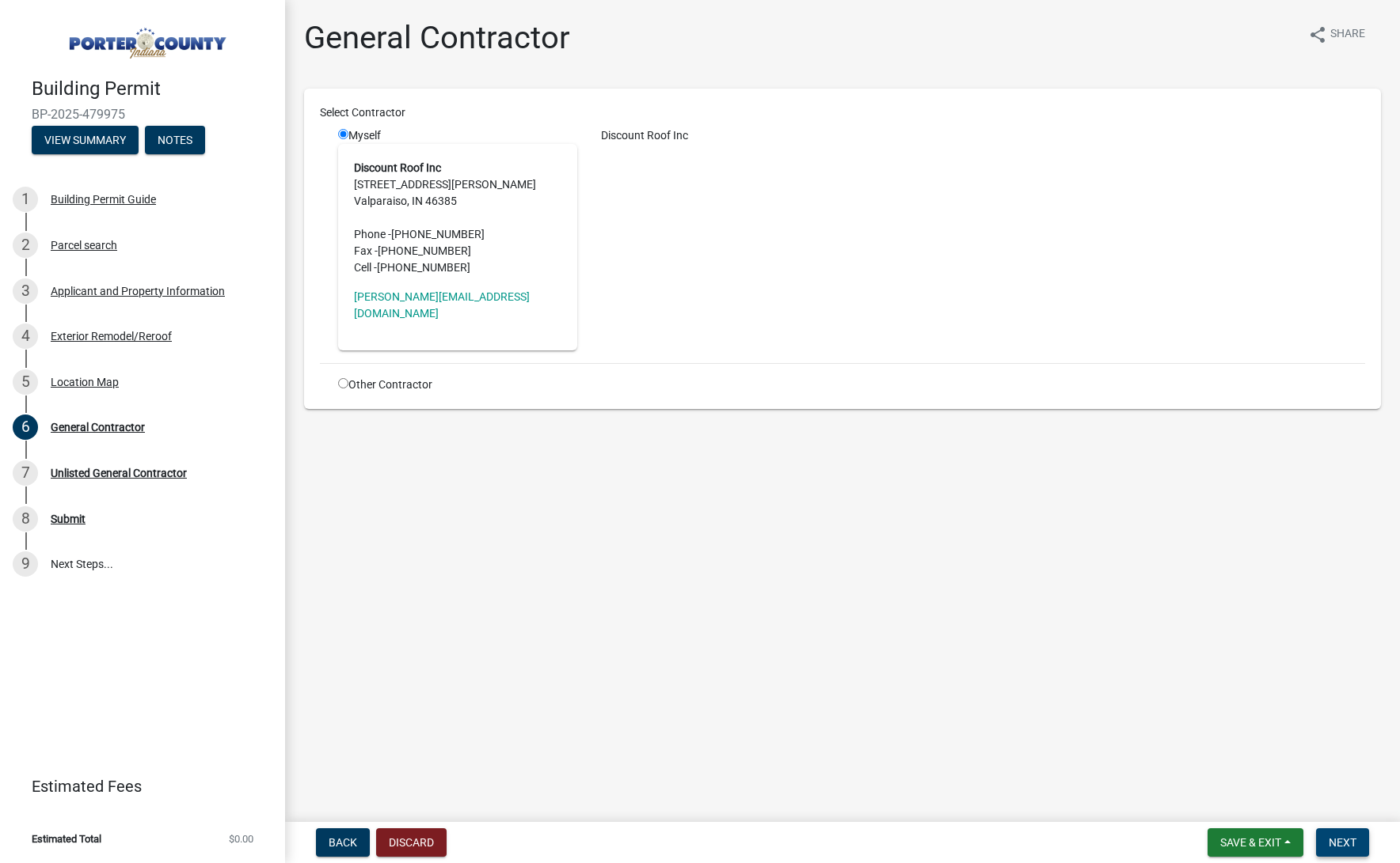
click at [1340, 844] on span "Next" at bounding box center [1343, 843] width 28 height 13
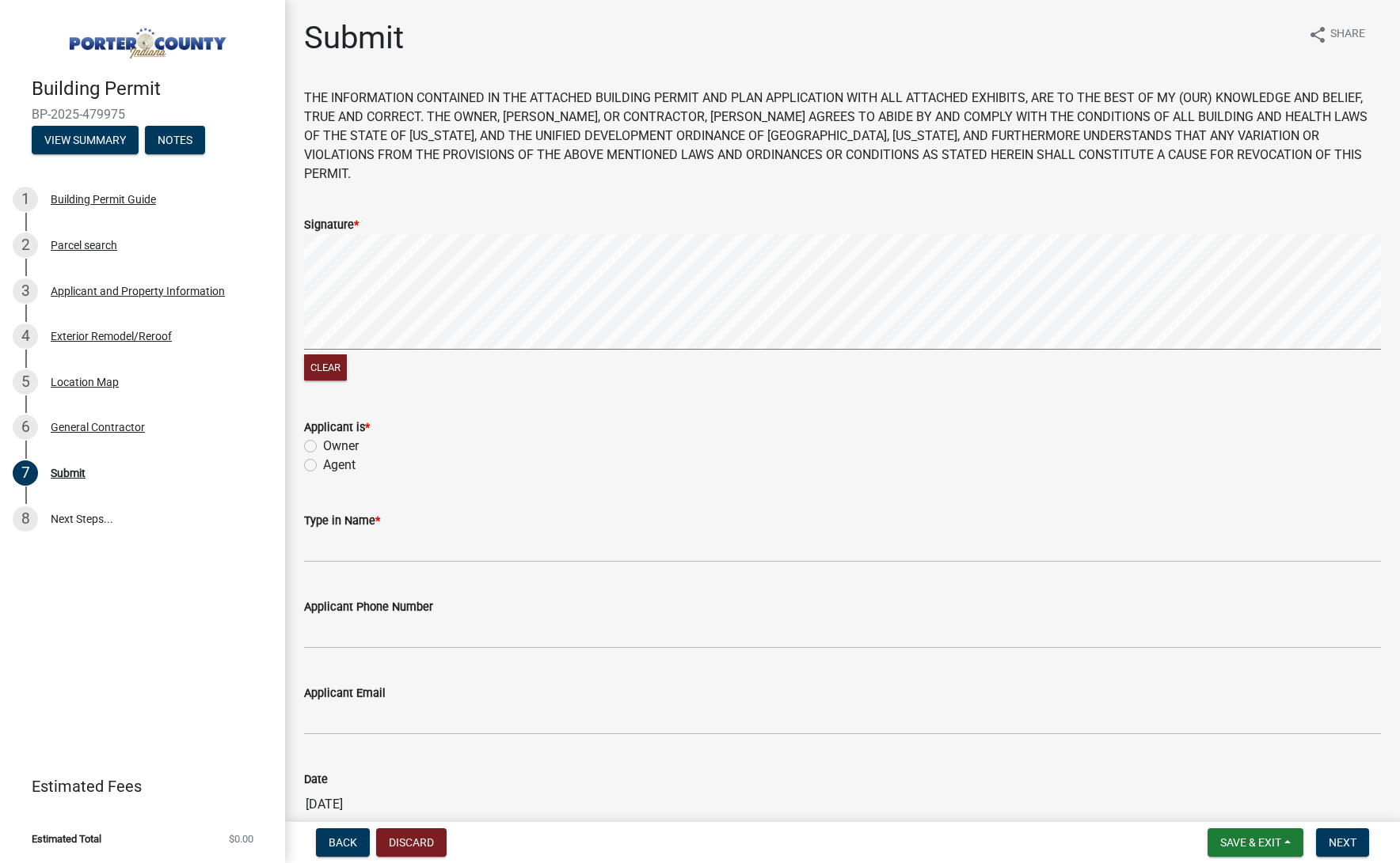
drag, startPoint x: 348, startPoint y: 443, endPoint x: 356, endPoint y: 464, distance: 22.5
click at [348, 456] on label "Agent" at bounding box center [339, 465] width 32 height 19
click at [333, 456] on input "Agent" at bounding box center [328, 461] width 10 height 10
radio input "true"
click at [361, 533] on input "Type in Name *" at bounding box center [842, 545] width 1077 height 32
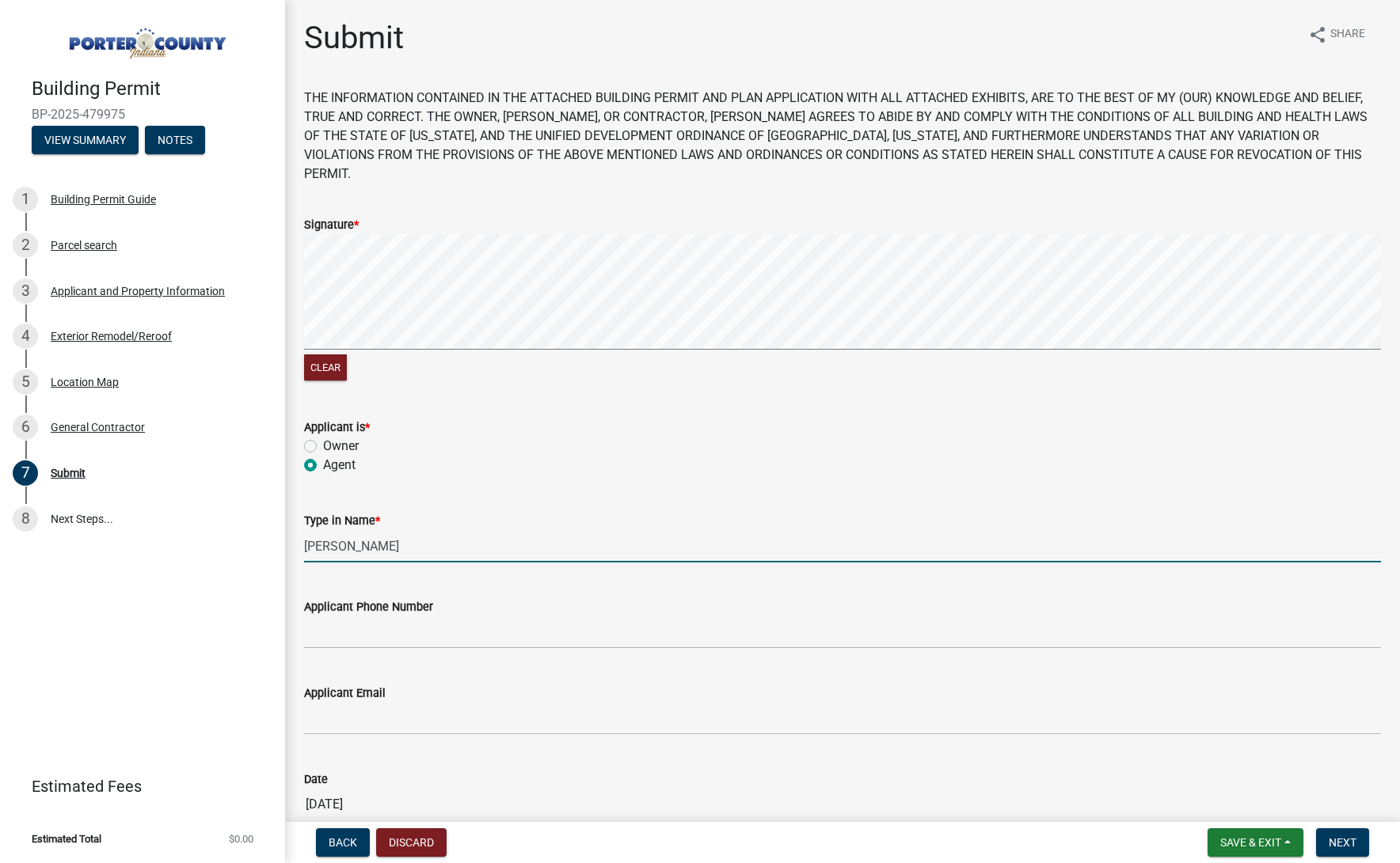
type input "[PERSON_NAME]"
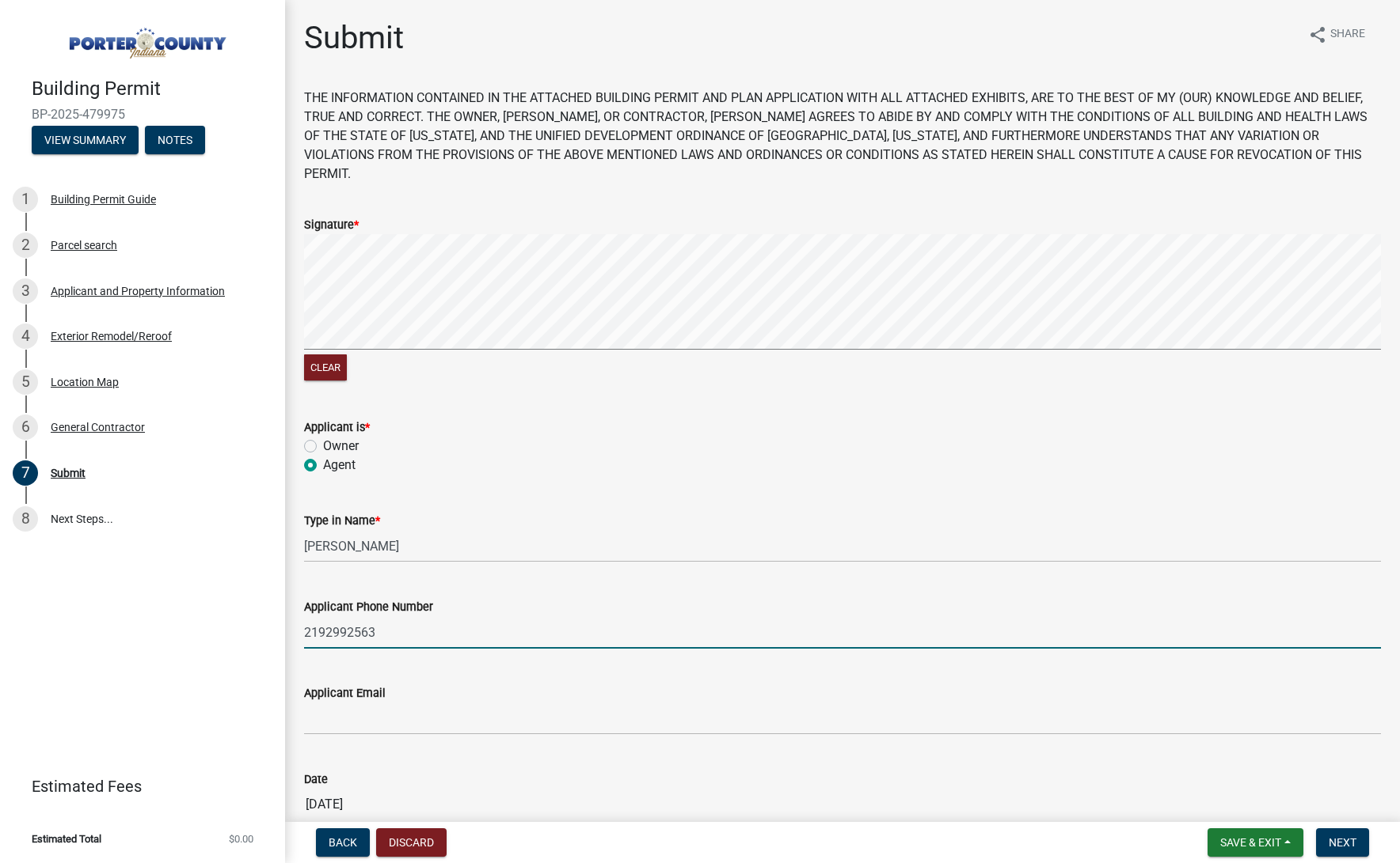
type input "2192992563"
click at [392, 702] on input "Applicant Email" at bounding box center [842, 718] width 1077 height 32
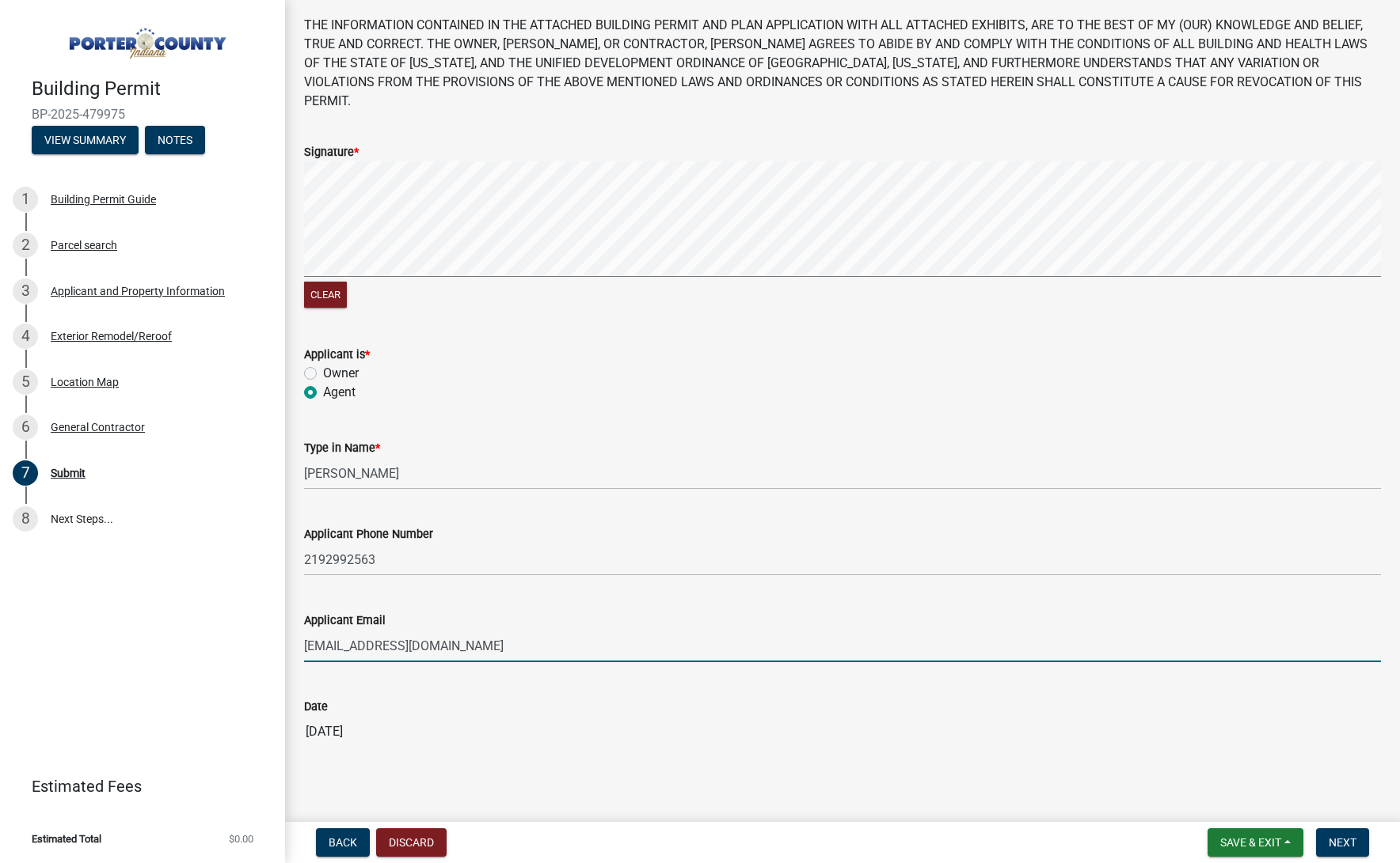
scroll to position [72, 0]
type input "[EMAIL_ADDRESS][DOMAIN_NAME]"
click at [1349, 845] on span "Next" at bounding box center [1343, 843] width 28 height 13
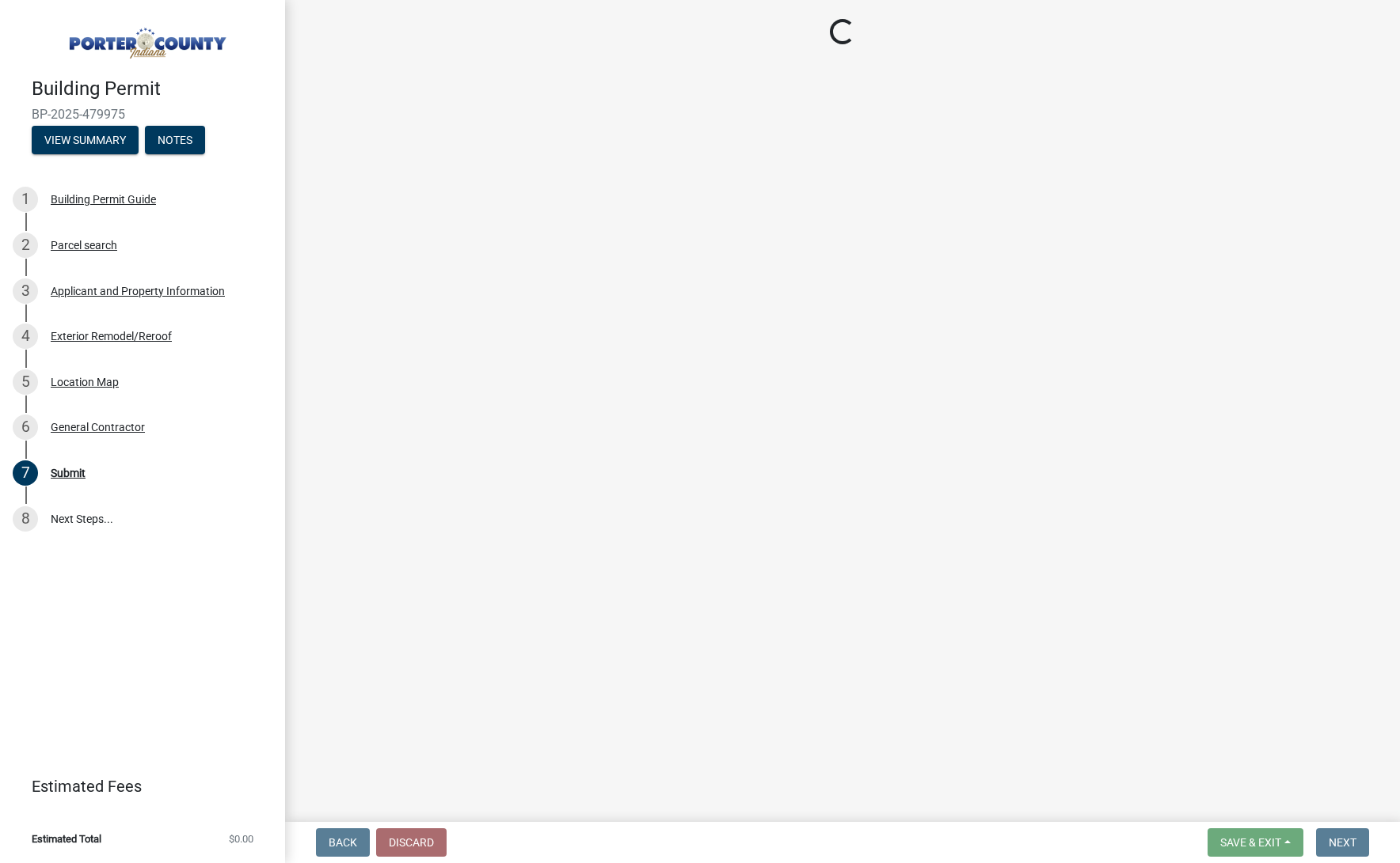
scroll to position [0, 0]
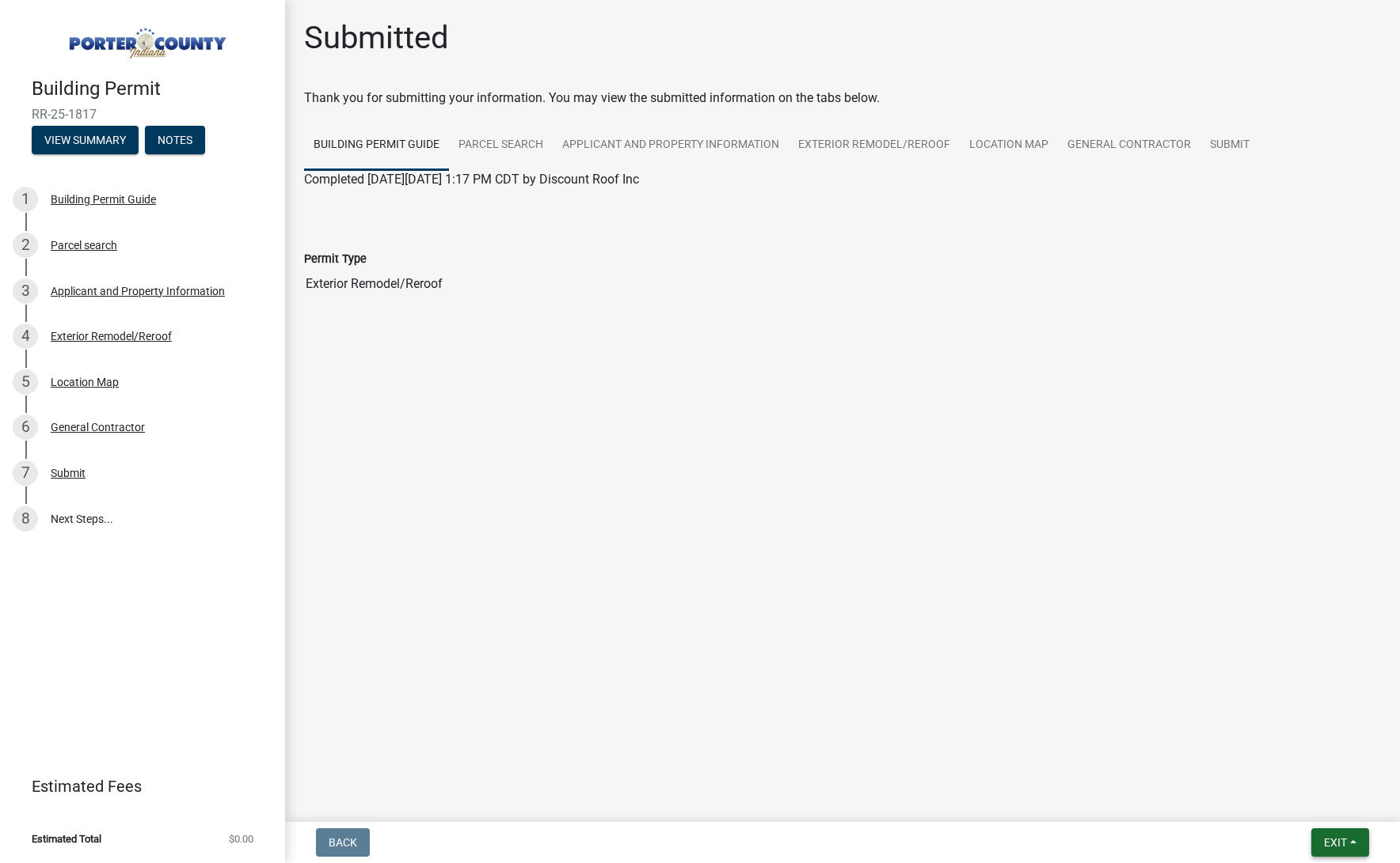
click at [1333, 843] on span "Exit" at bounding box center [1335, 843] width 23 height 13
click at [1324, 809] on button "Save & Exit" at bounding box center [1306, 801] width 127 height 38
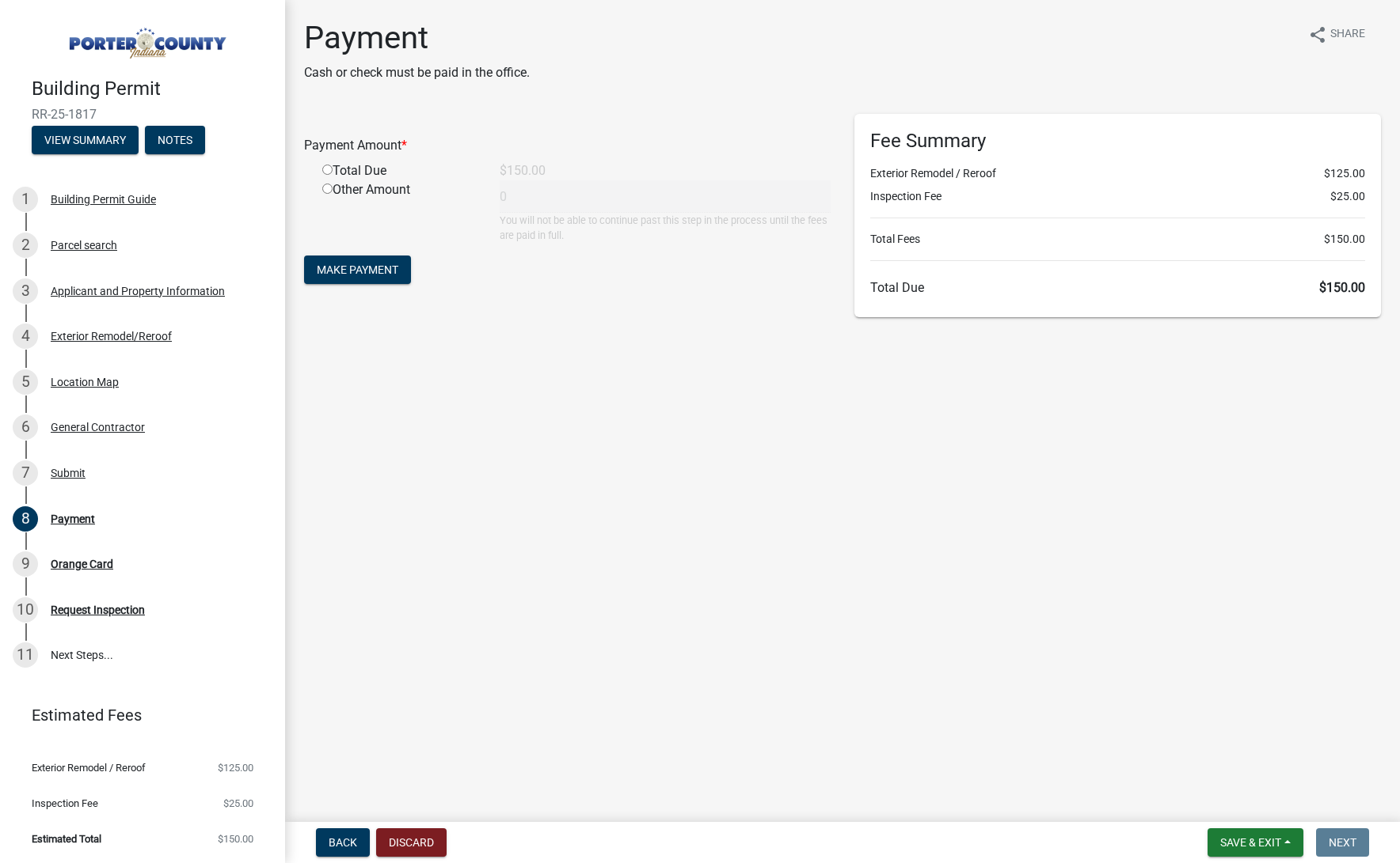
click at [325, 173] on input "radio" at bounding box center [327, 169] width 10 height 10
radio input "true"
type input "150"
click at [366, 266] on span "Make Payment" at bounding box center [357, 270] width 81 height 13
